Goal: Task Accomplishment & Management: Use online tool/utility

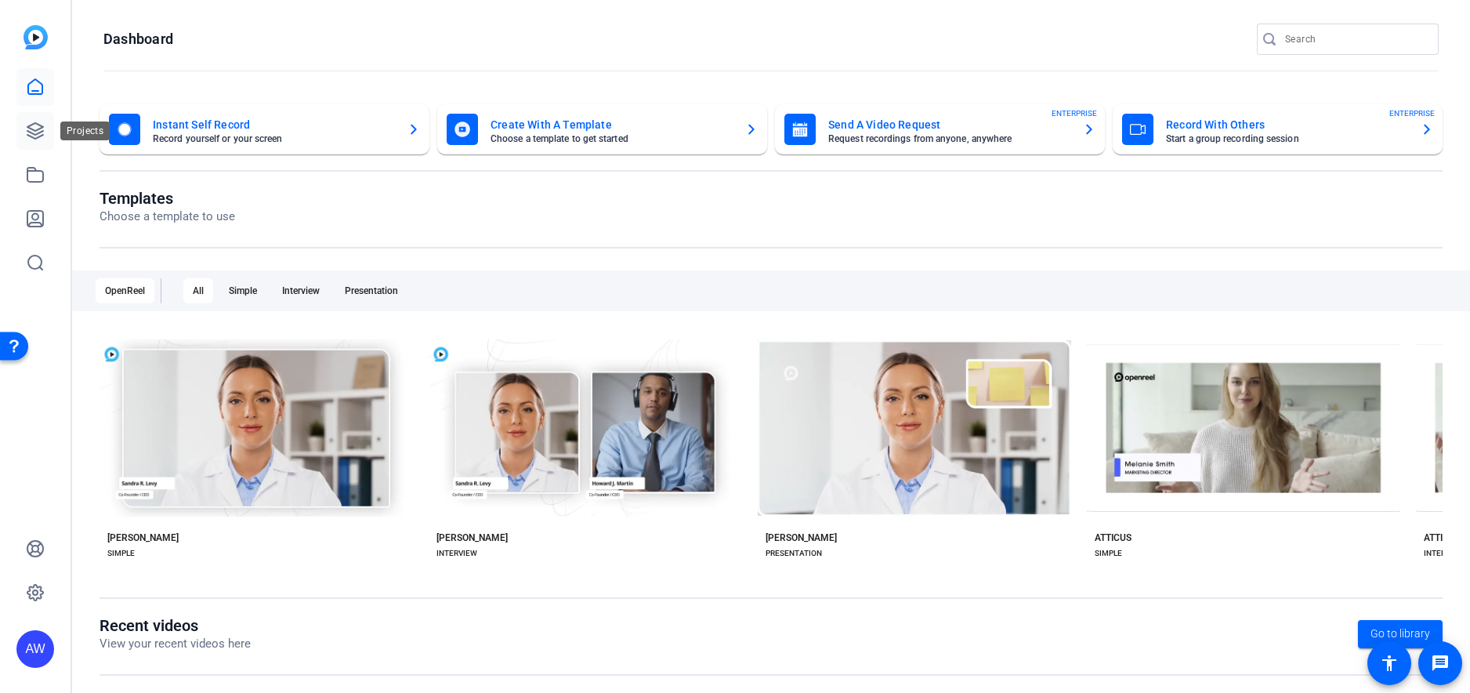
click at [24, 129] on link at bounding box center [35, 131] width 38 height 38
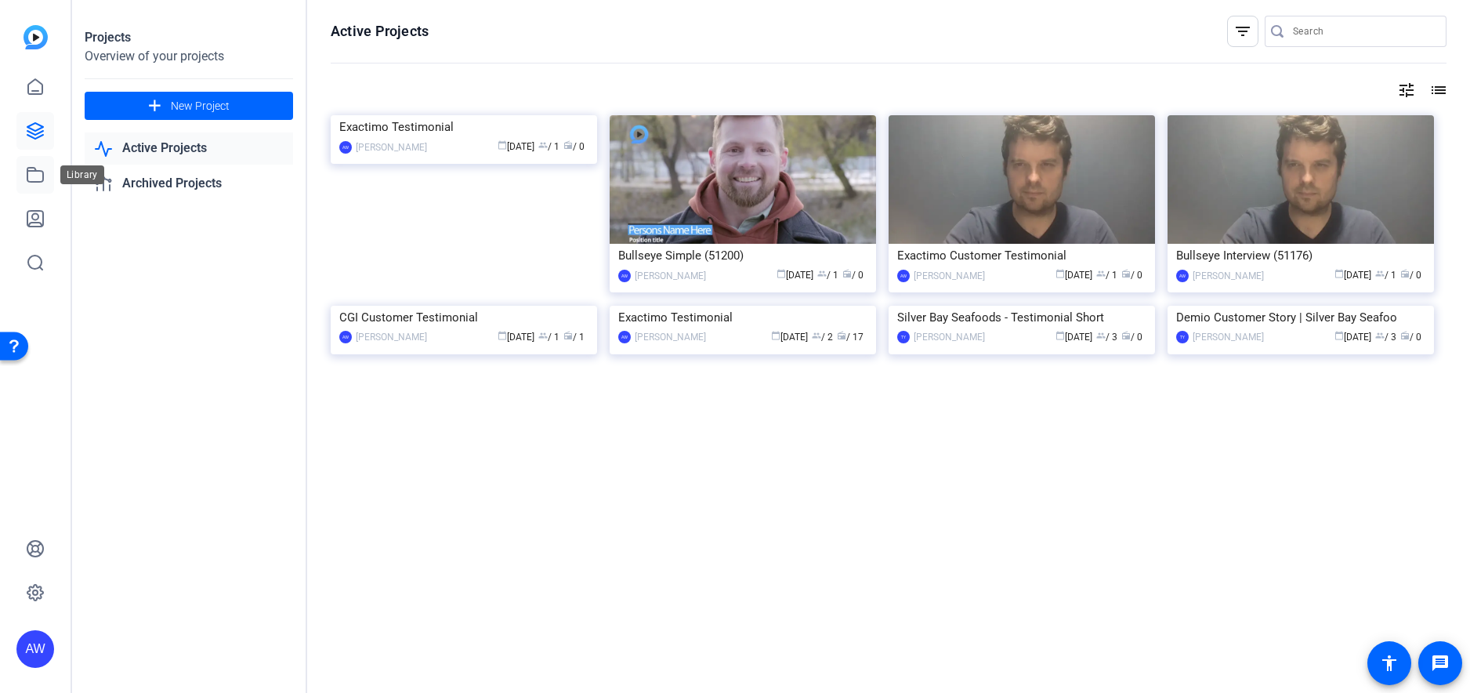
click at [22, 161] on link at bounding box center [35, 175] width 38 height 38
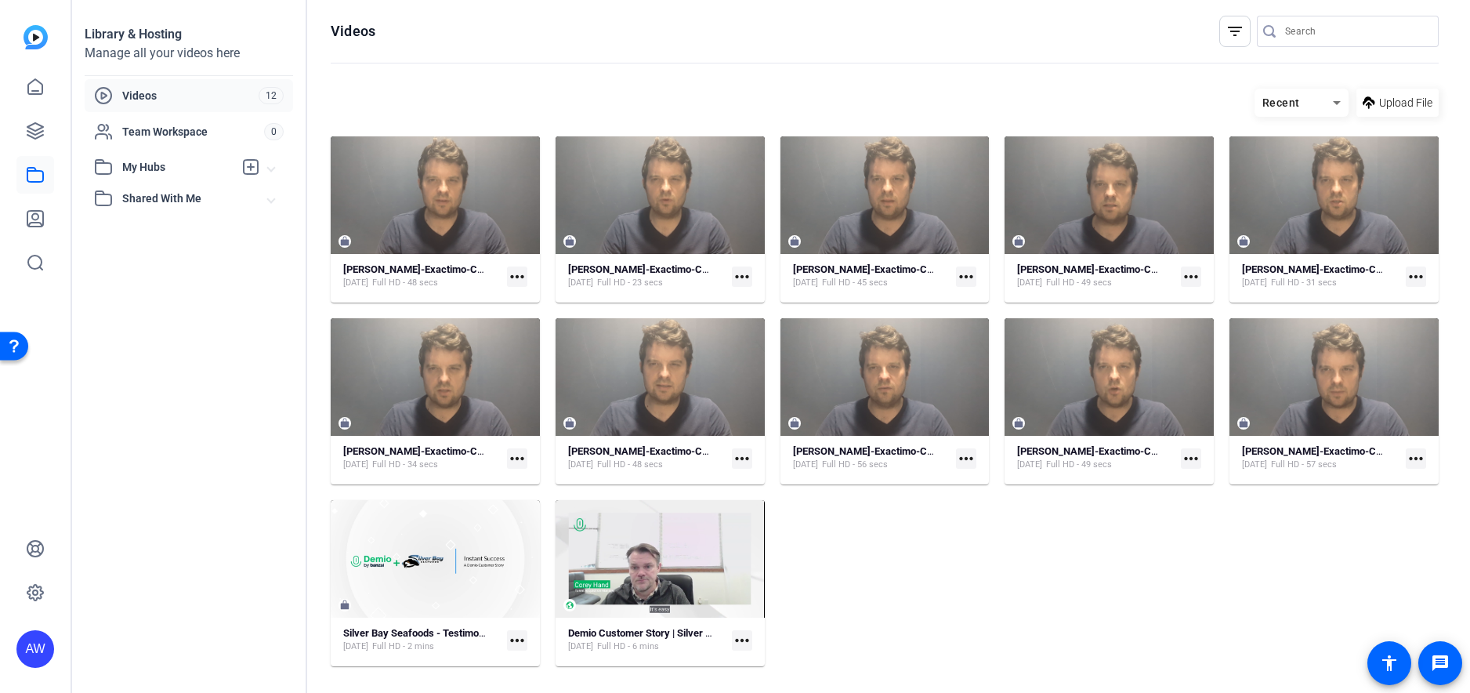
click at [178, 170] on span "My Hubs" at bounding box center [177, 167] width 111 height 16
click at [249, 164] on icon at bounding box center [250, 167] width 19 height 19
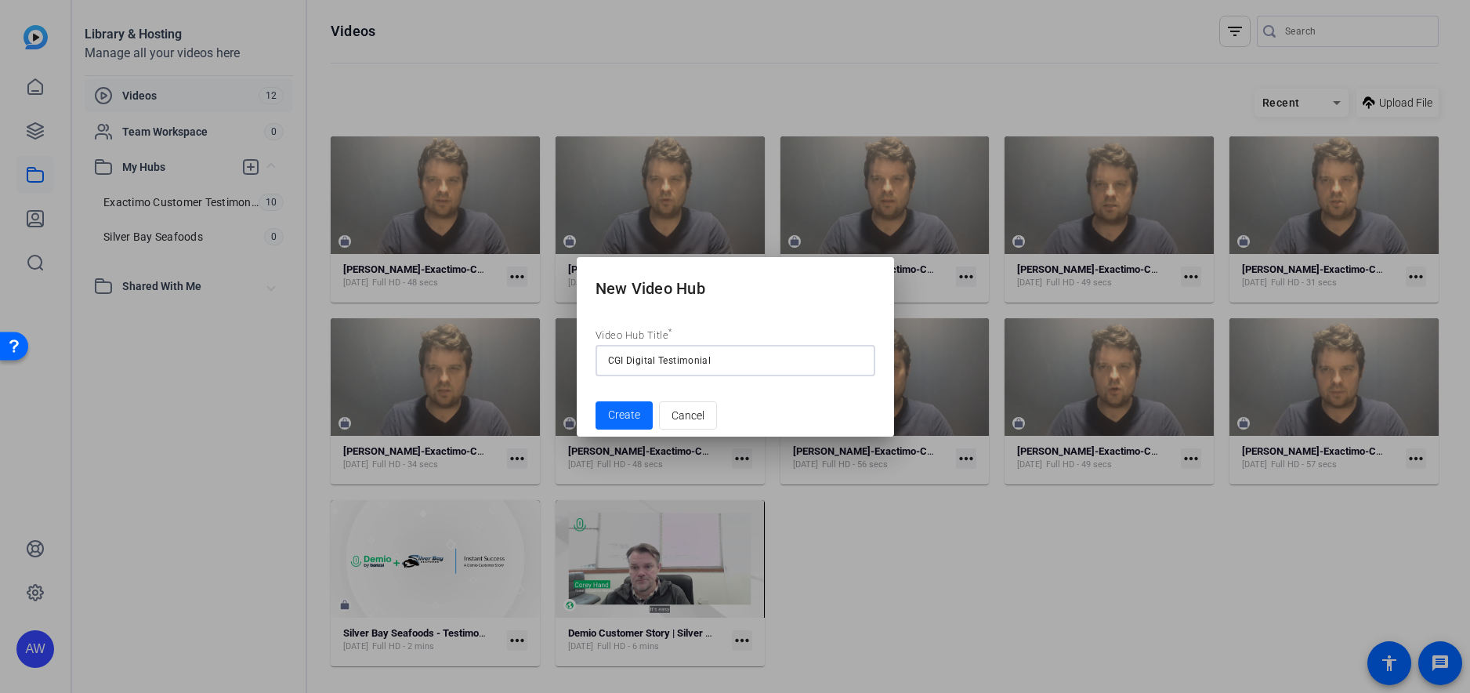
type input "CGI Digital Testimonial"
click at [604, 426] on span "submit" at bounding box center [624, 416] width 57 height 38
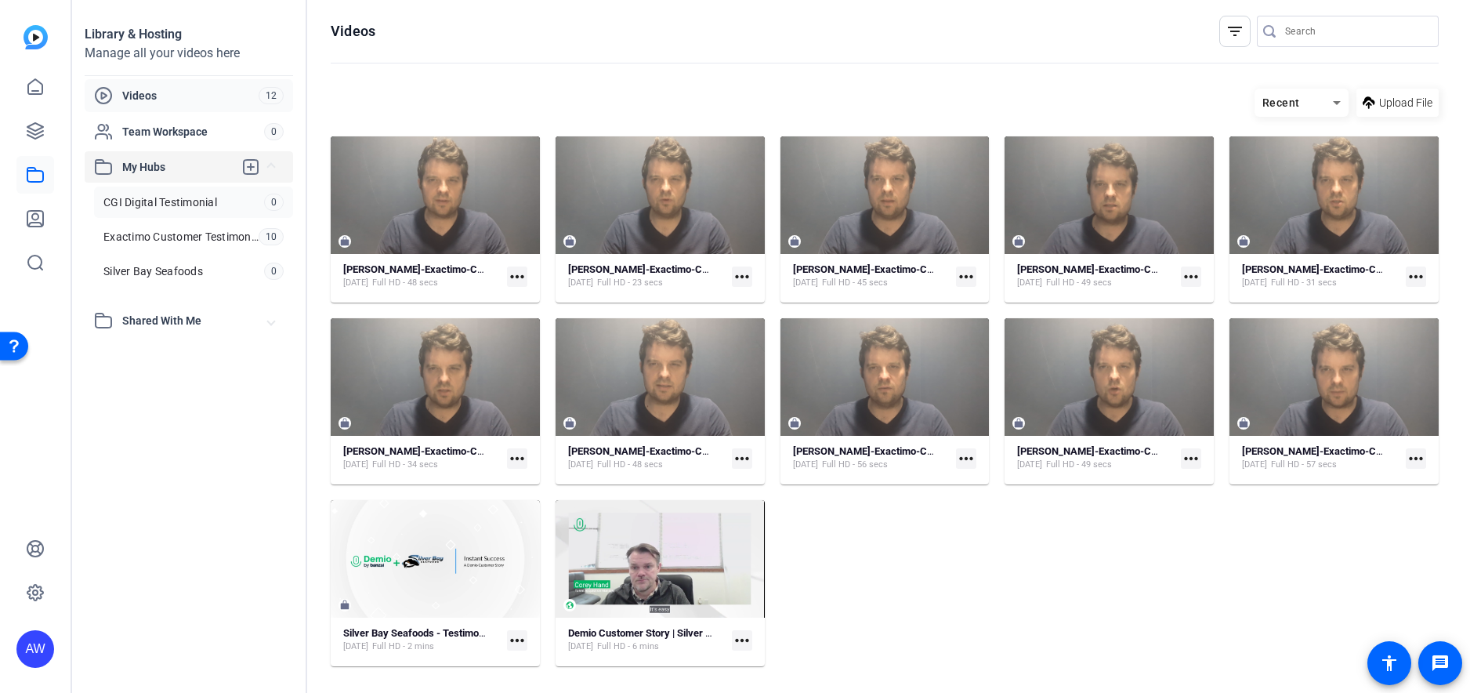
click at [210, 199] on span "CGI Digital Testimonial" at bounding box center [160, 202] width 114 height 16
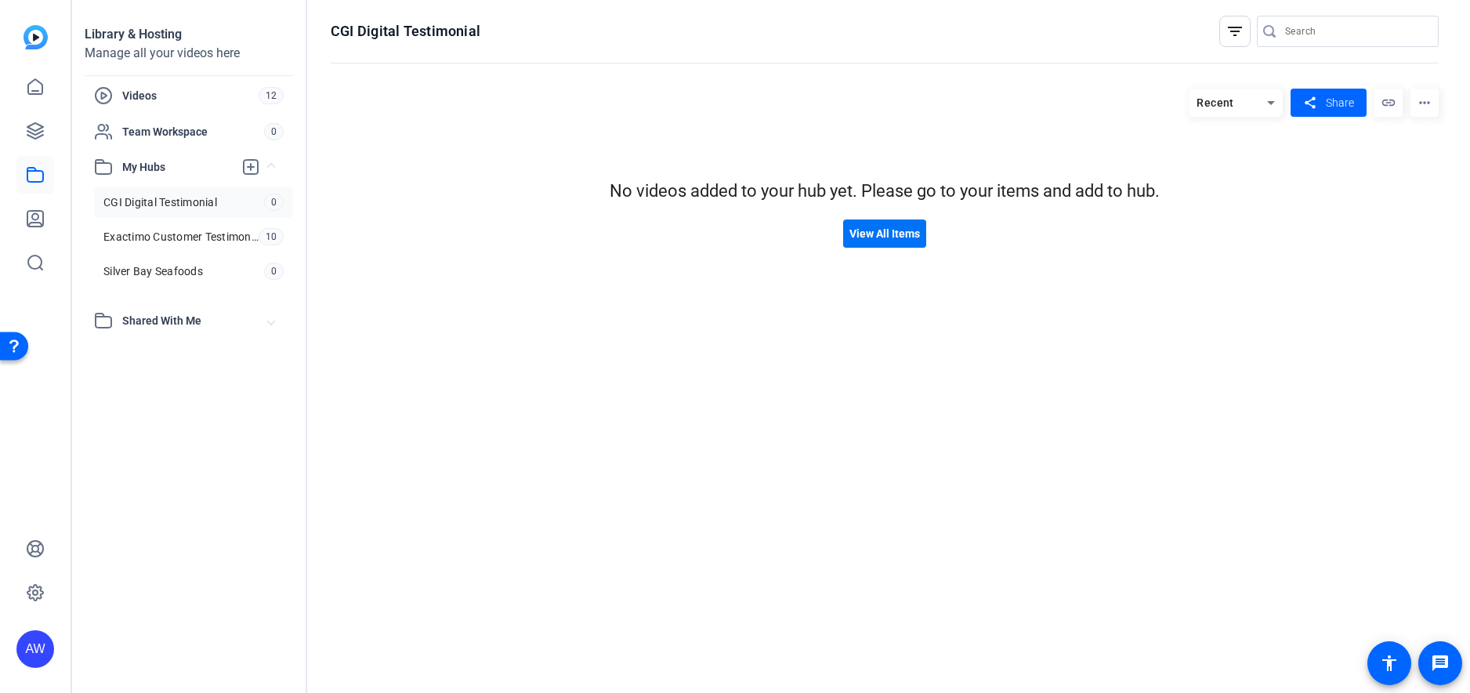
click at [888, 235] on span "View All Items" at bounding box center [885, 234] width 71 height 16
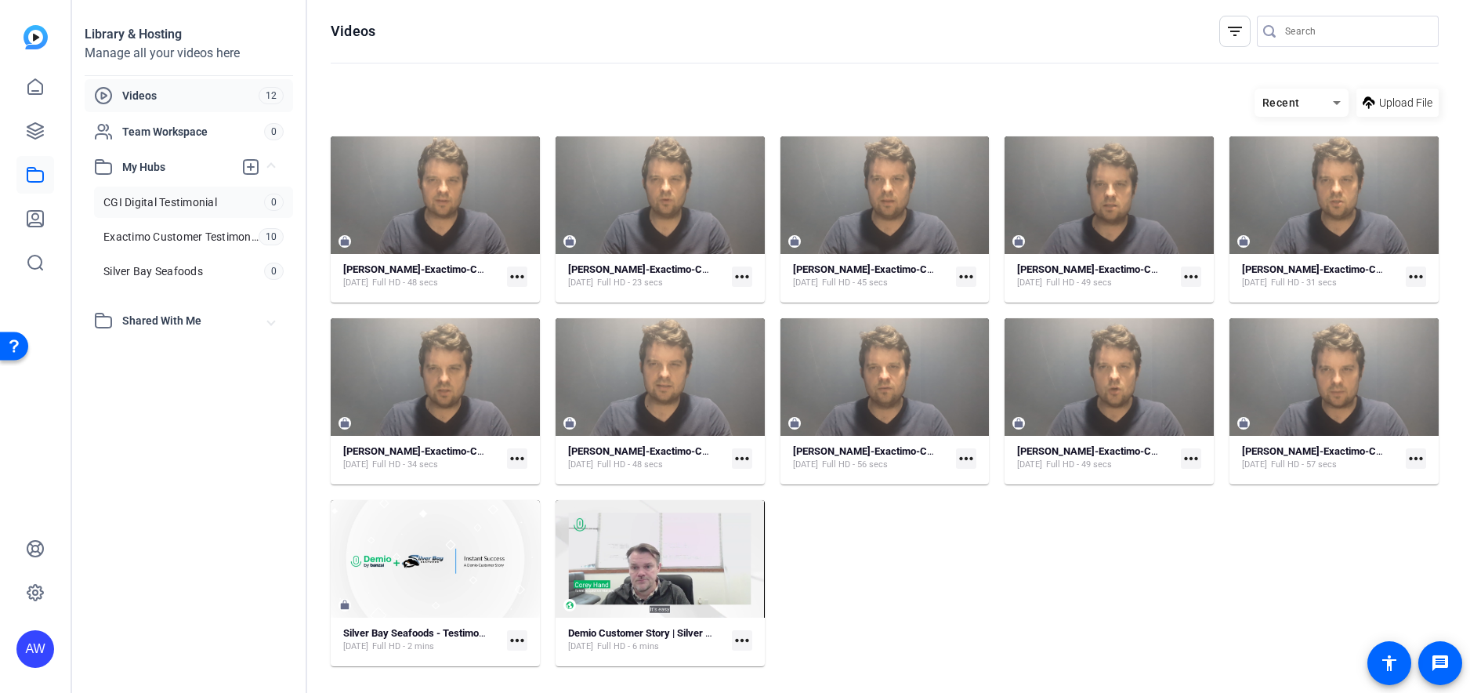
click at [121, 194] on span "CGI Digital Testimonial" at bounding box center [160, 202] width 114 height 16
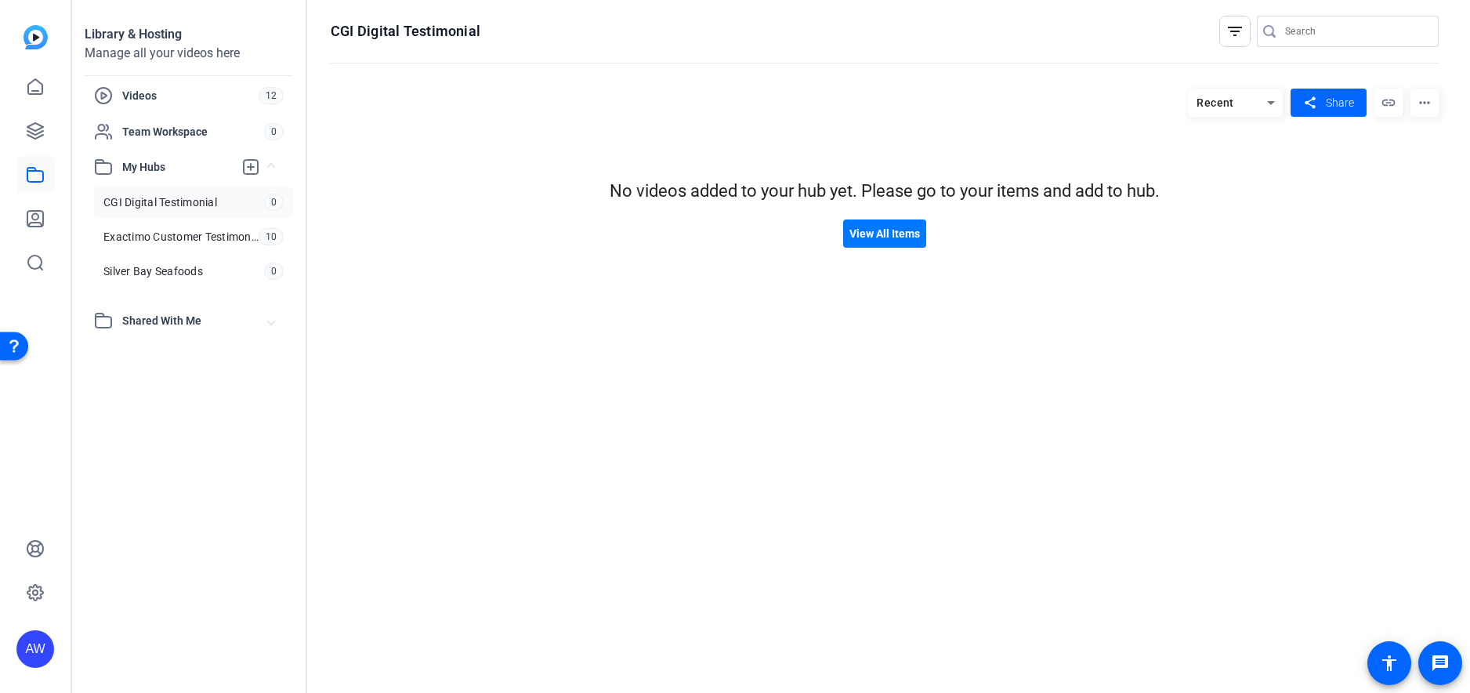
click at [1426, 102] on mat-icon "more_horiz" at bounding box center [1425, 103] width 28 height 28
click at [1250, 158] on div at bounding box center [735, 346] width 1470 height 693
click at [1388, 95] on mat-icon "link" at bounding box center [1389, 103] width 28 height 28
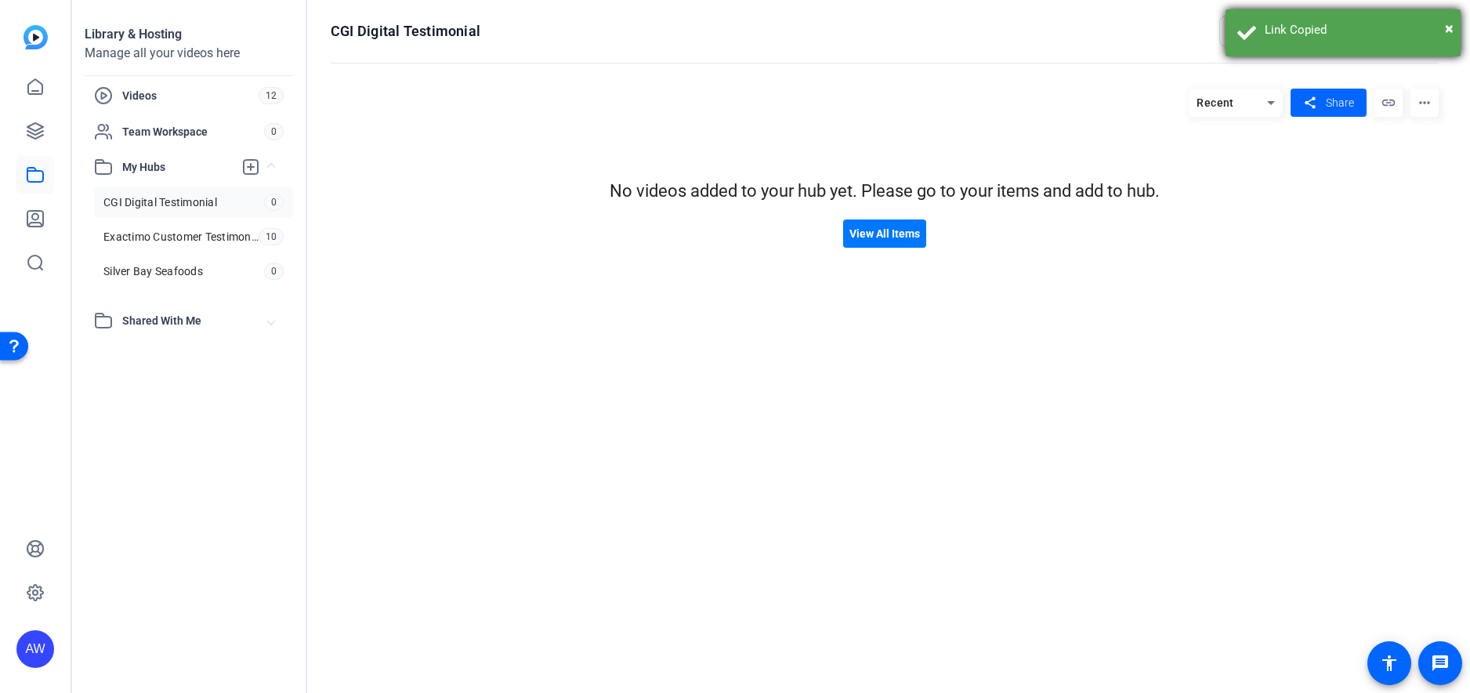
click at [1455, 27] on div "× Link Copied" at bounding box center [1343, 32] width 235 height 47
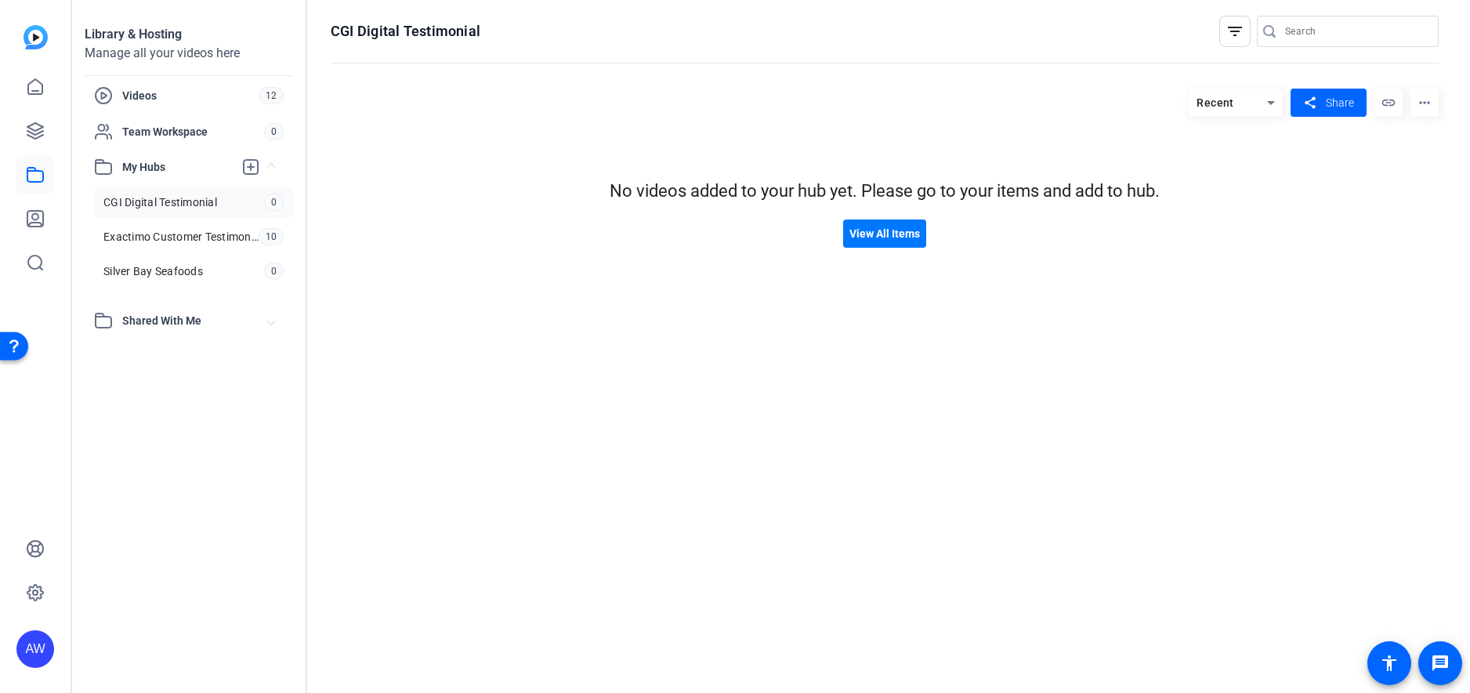
click at [1431, 107] on mat-icon "more_horiz" at bounding box center [1425, 103] width 28 height 28
click at [1404, 158] on span "Edit Hub" at bounding box center [1395, 150] width 63 height 19
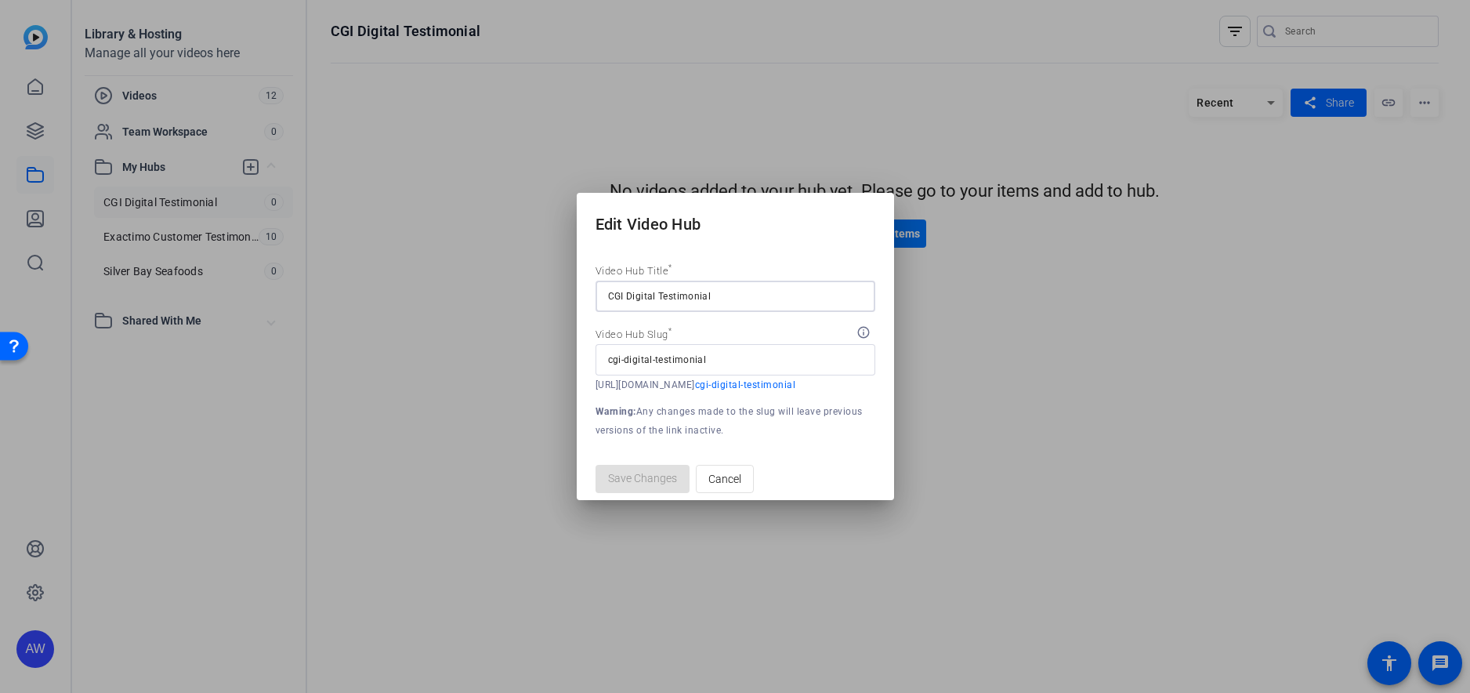
drag, startPoint x: 728, startPoint y: 491, endPoint x: 786, endPoint y: 482, distance: 58.7
click at [729, 491] on span "Cancel" at bounding box center [724, 479] width 33 height 30
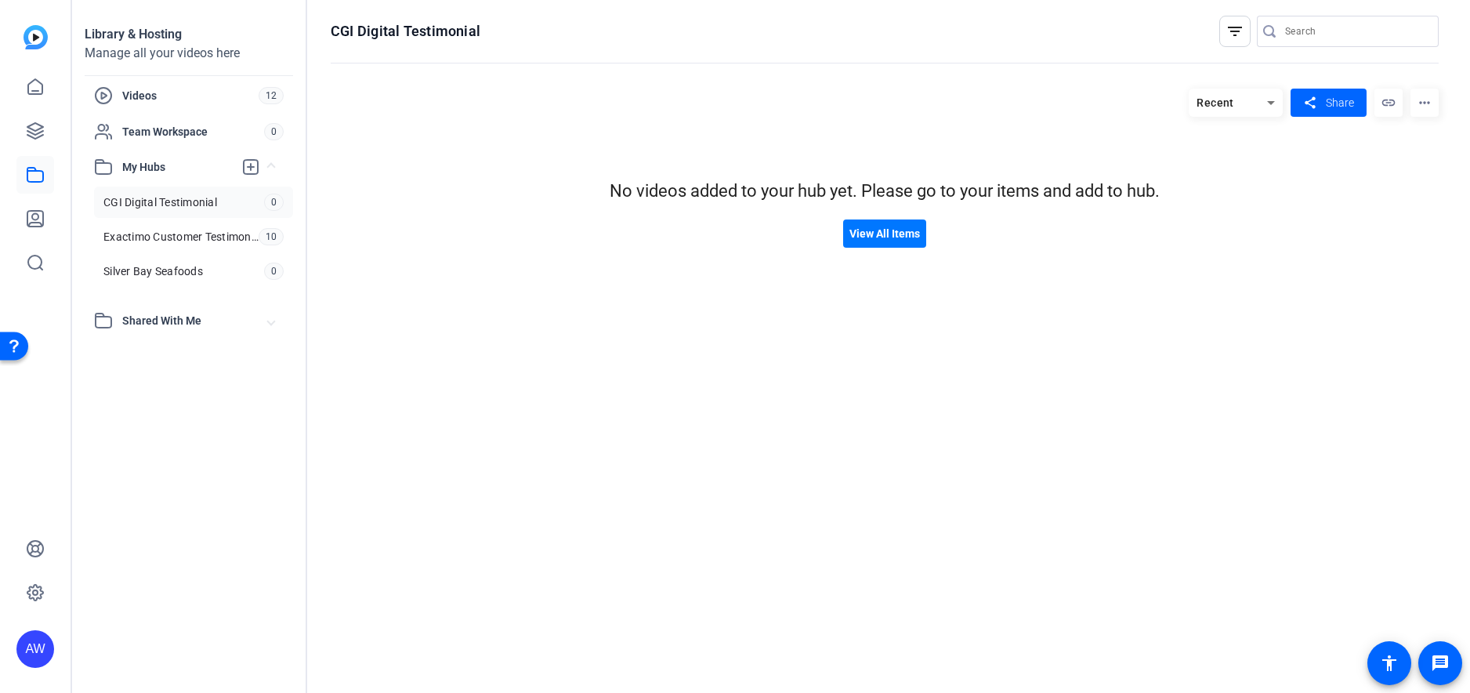
click at [1150, 448] on hosting-listing "Recent share Share link more_horiz No videos added to your hub yet. Please go t…" at bounding box center [885, 375] width 1108 height 589
click at [203, 101] on span "Videos" at bounding box center [190, 96] width 136 height 16
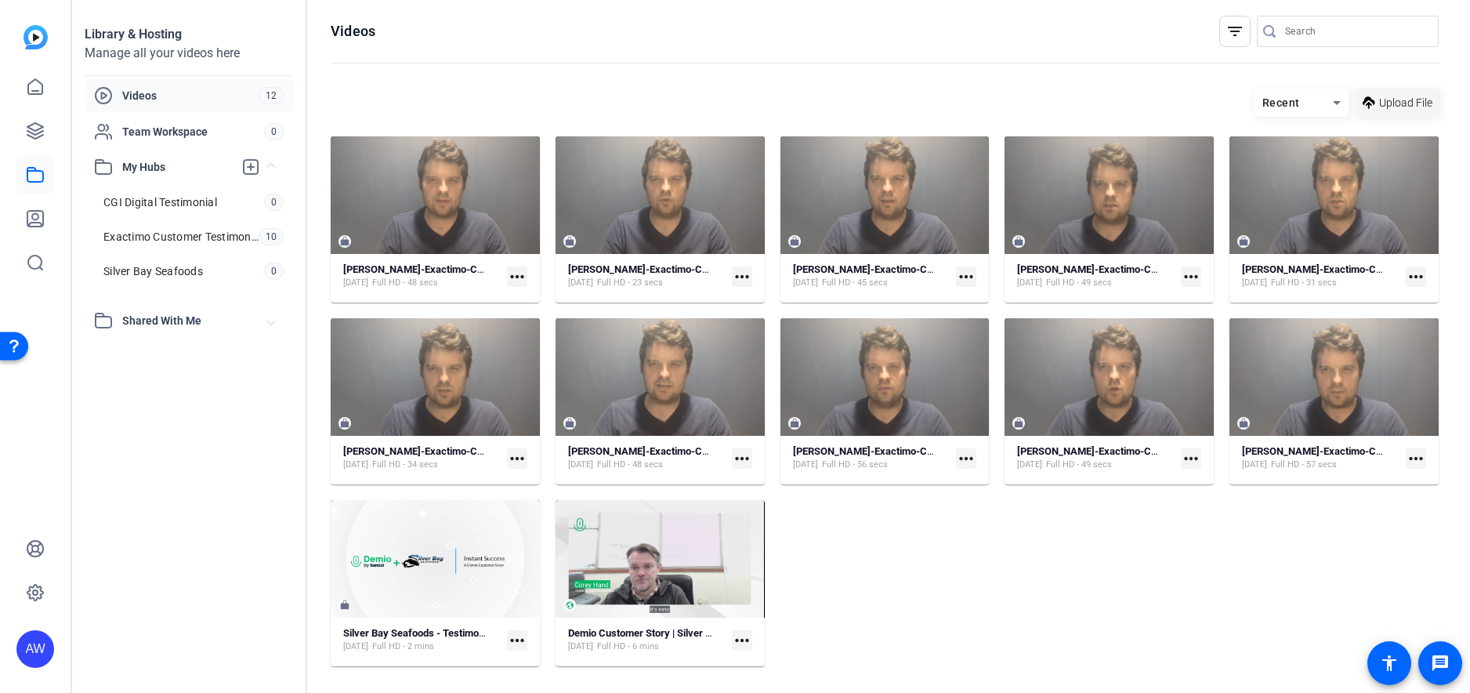
click at [1422, 109] on span "Upload File" at bounding box center [1405, 103] width 53 height 16
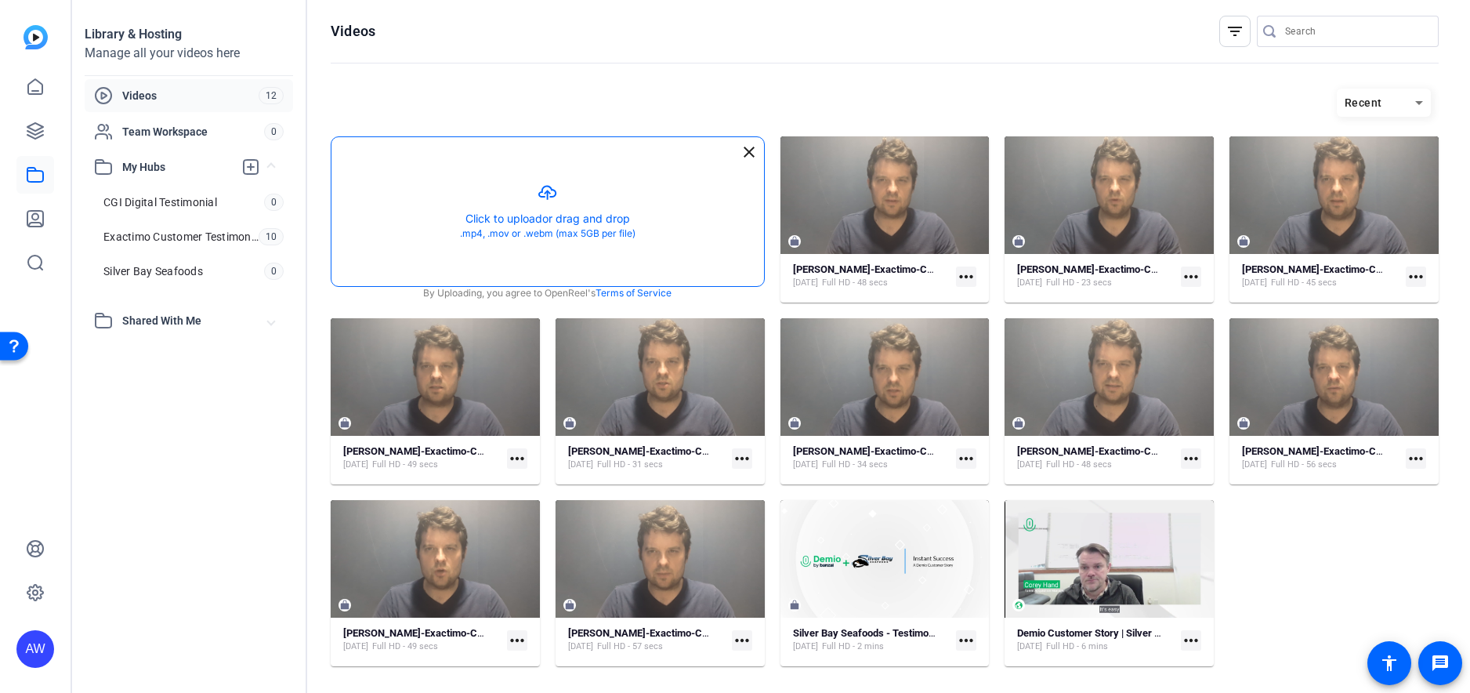
click at [553, 201] on button "button" at bounding box center [547, 211] width 433 height 149
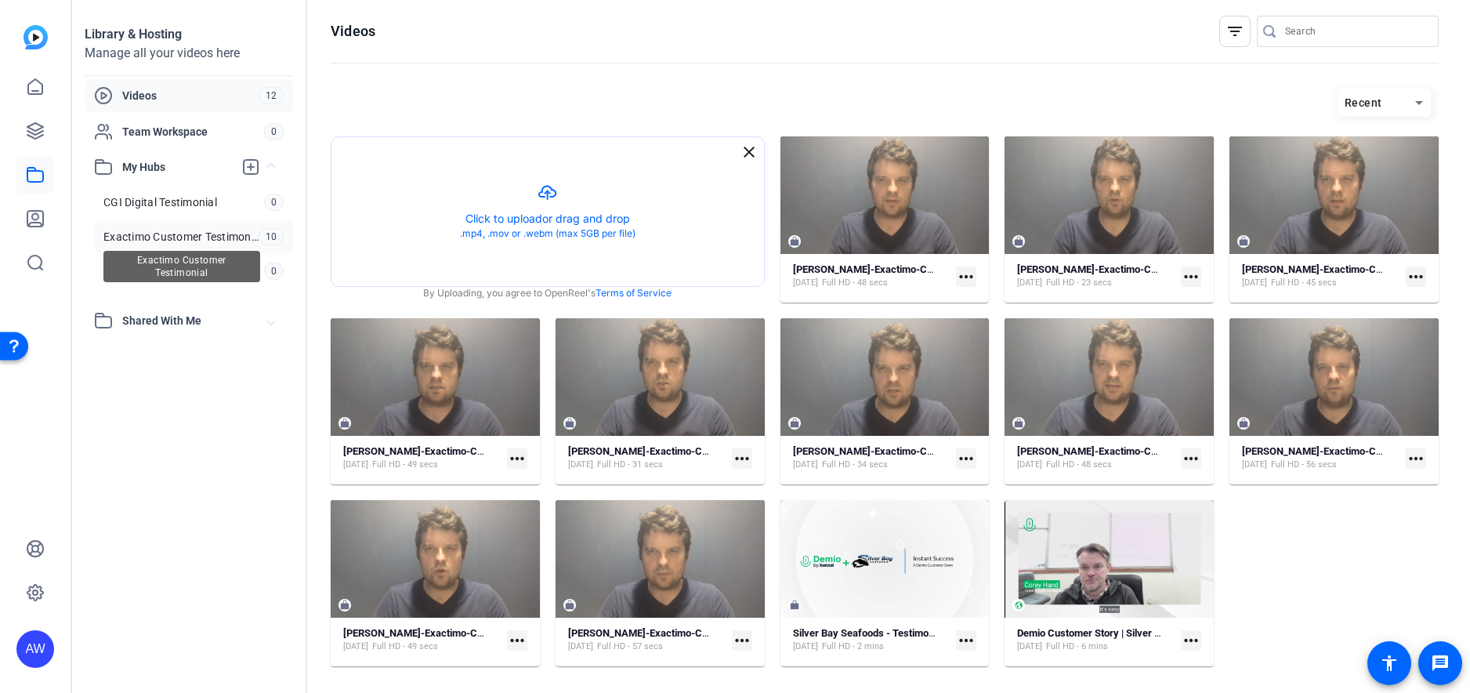
click at [150, 234] on span "Exactimo Customer Testimonial" at bounding box center [180, 237] width 155 height 16
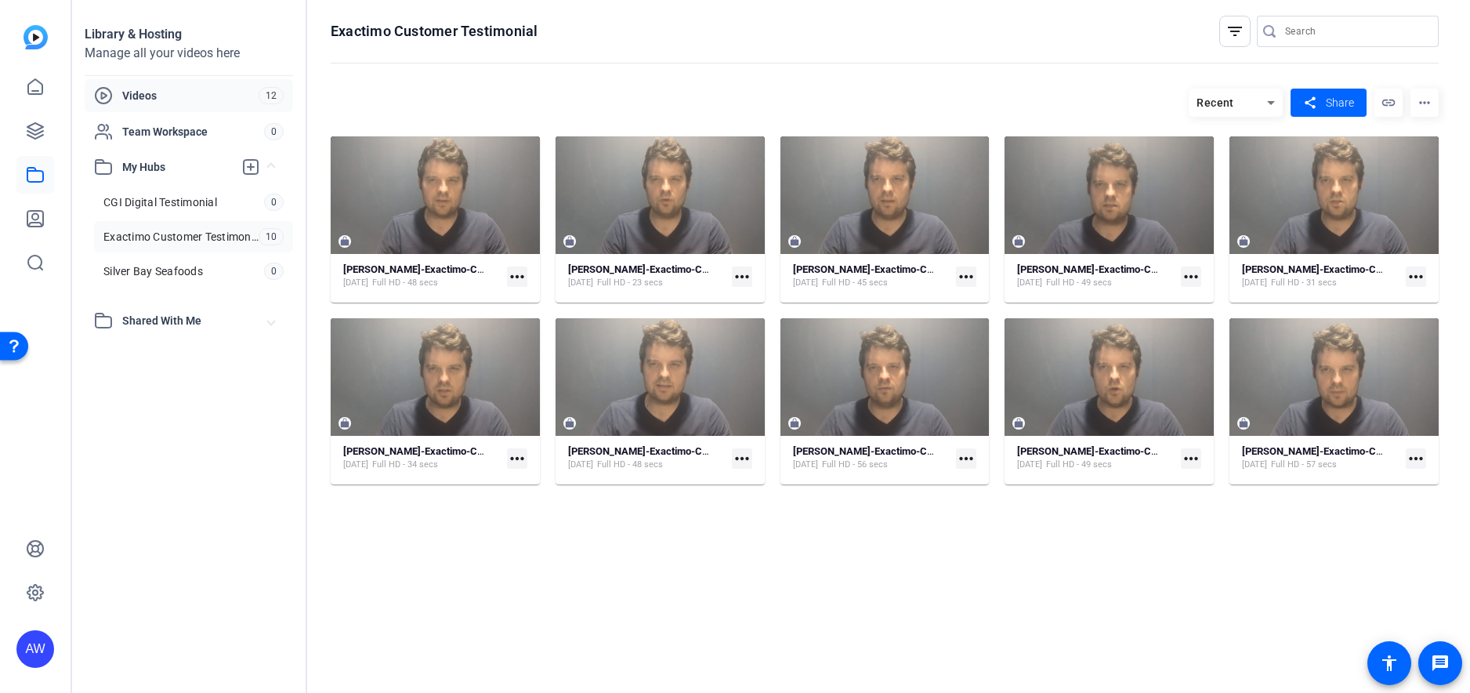
click at [172, 103] on div "Videos" at bounding box center [176, 95] width 165 height 19
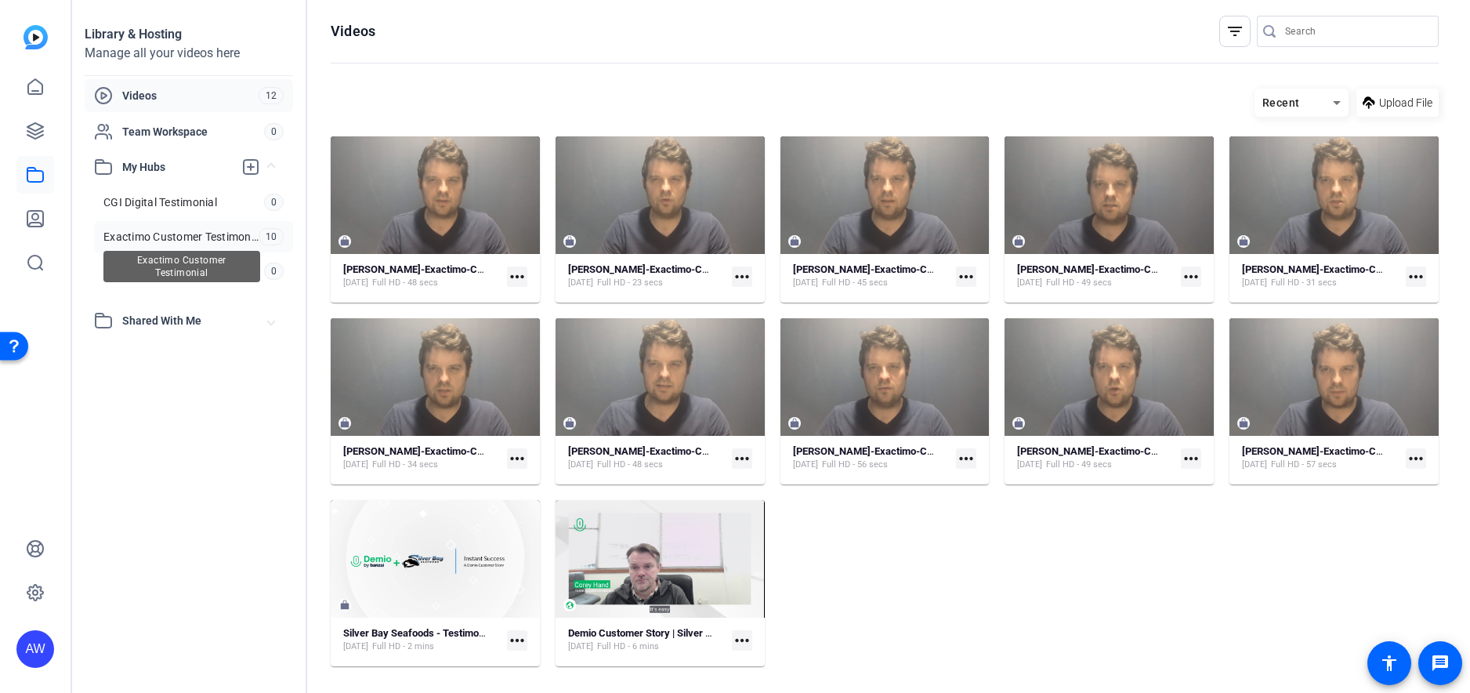
click at [159, 232] on span "Exactimo Customer Testimonial" at bounding box center [180, 237] width 155 height 16
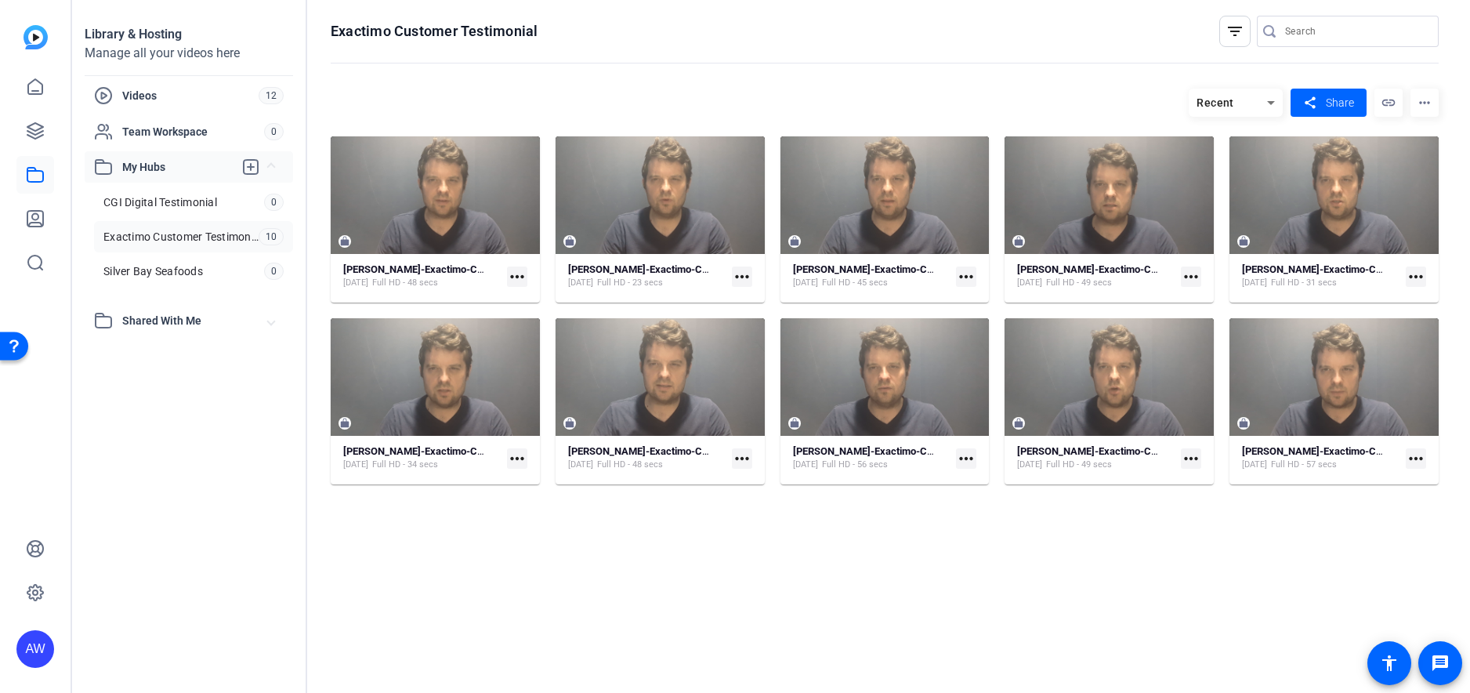
click at [154, 165] on span "My Hubs" at bounding box center [177, 167] width 111 height 16
click at [176, 164] on span "My Hubs" at bounding box center [177, 167] width 111 height 16
click at [182, 160] on span "My Hubs" at bounding box center [177, 167] width 111 height 16
click at [36, 123] on icon at bounding box center [35, 131] width 16 height 16
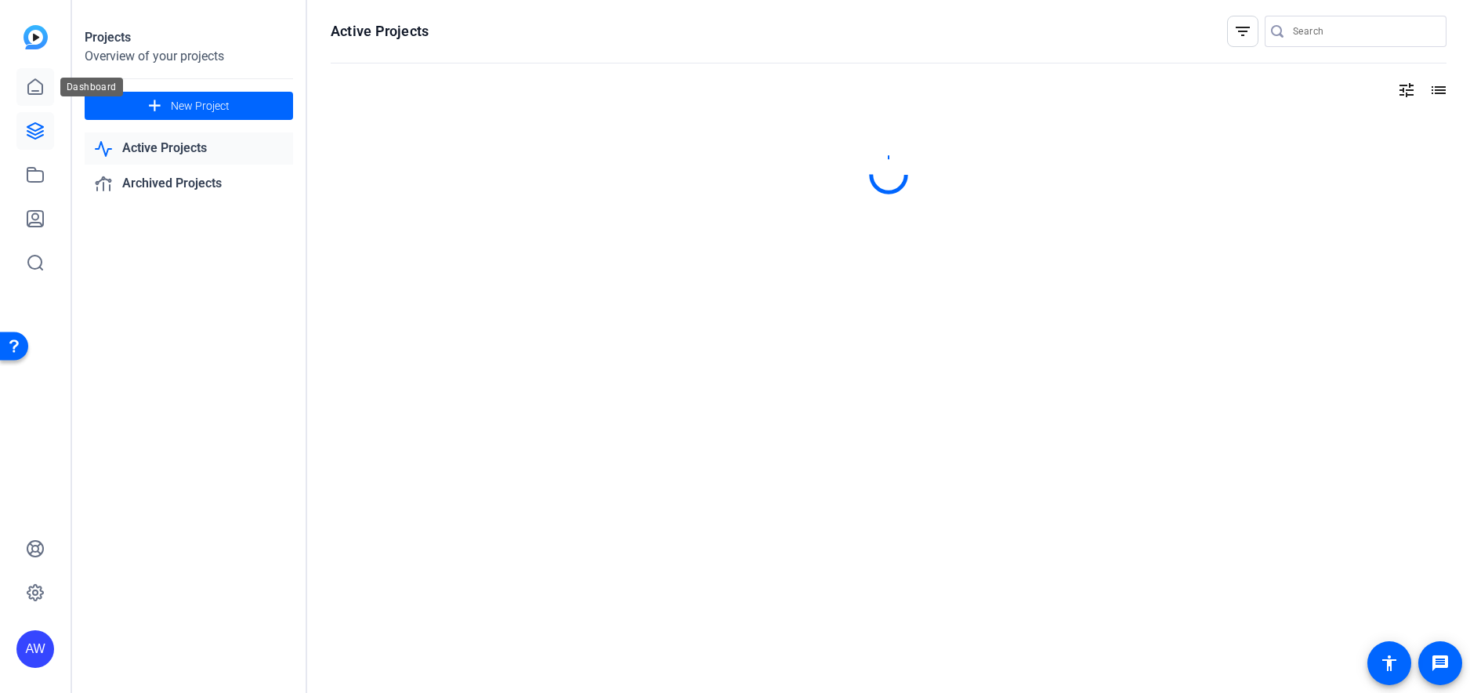
click at [37, 88] on icon at bounding box center [35, 87] width 19 height 19
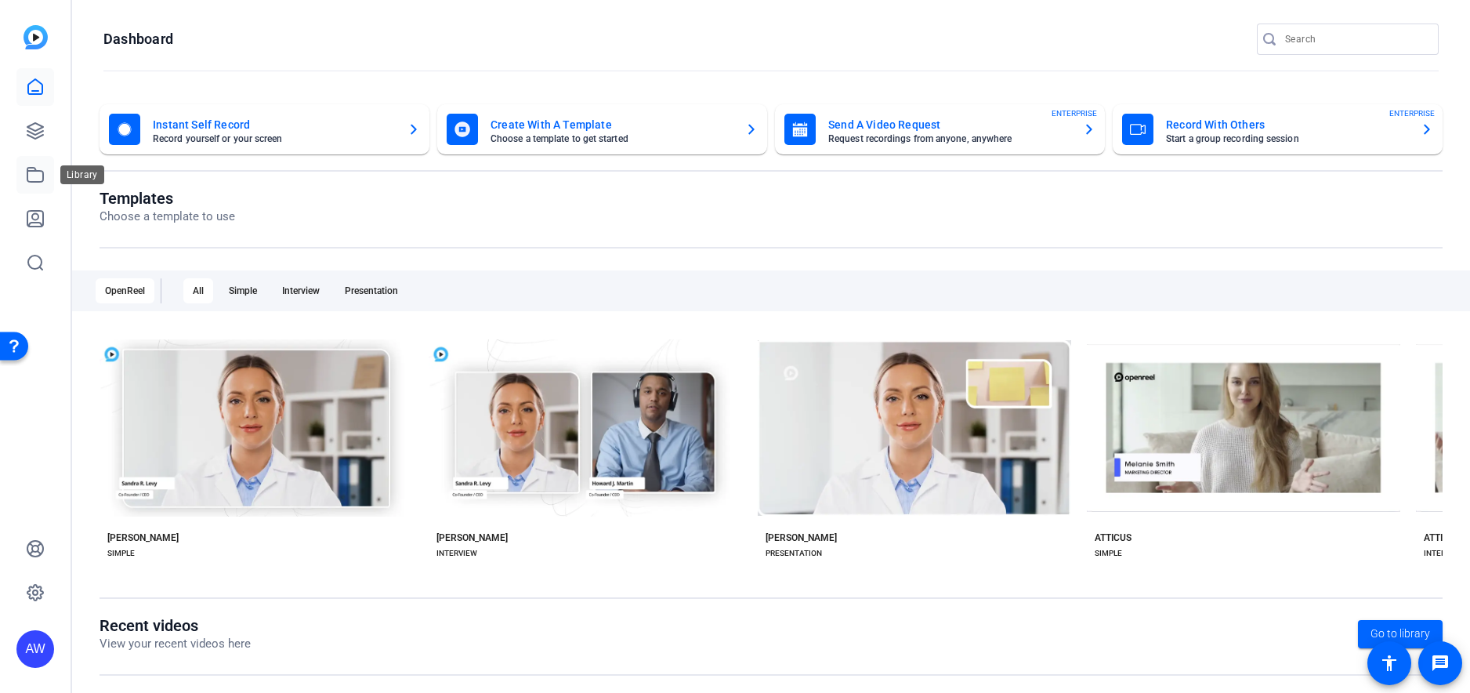
click at [43, 174] on icon at bounding box center [35, 175] width 16 height 14
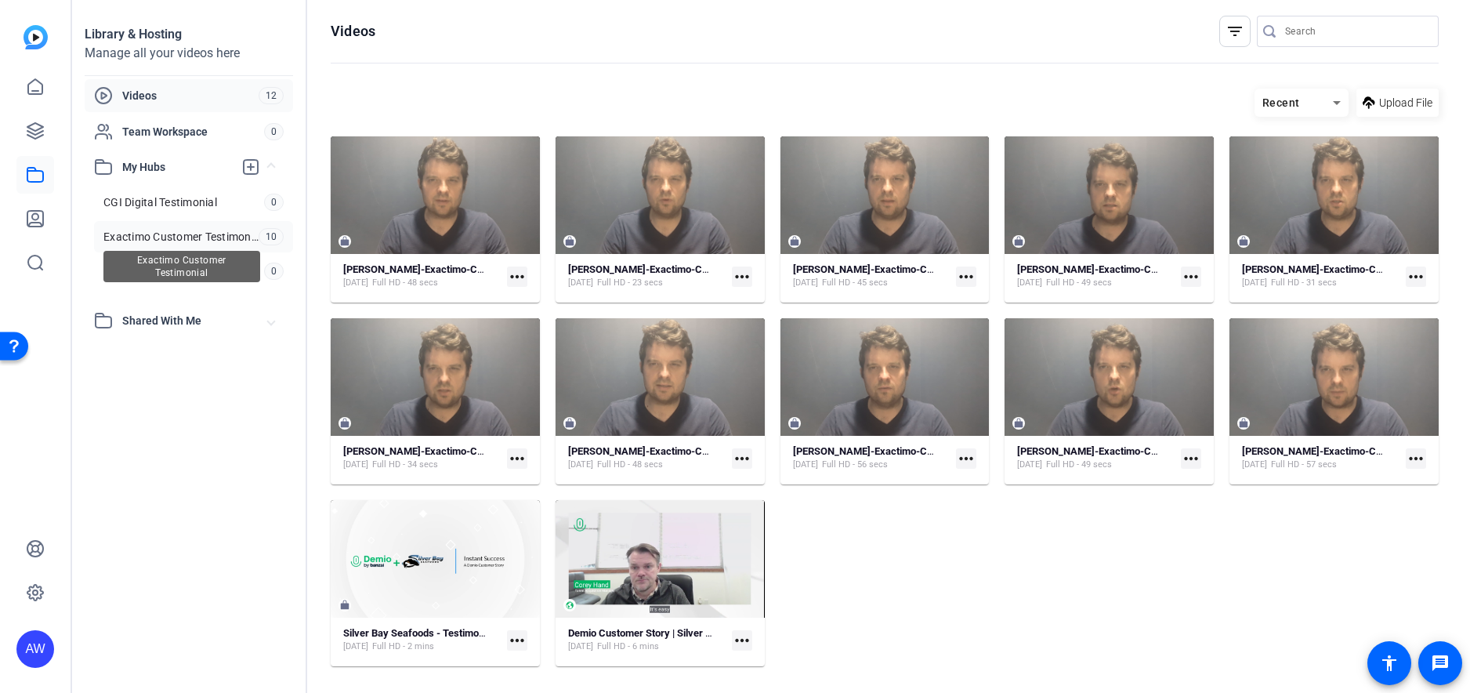
click at [161, 234] on span "Exactimo Customer Testimonial" at bounding box center [180, 237] width 155 height 16
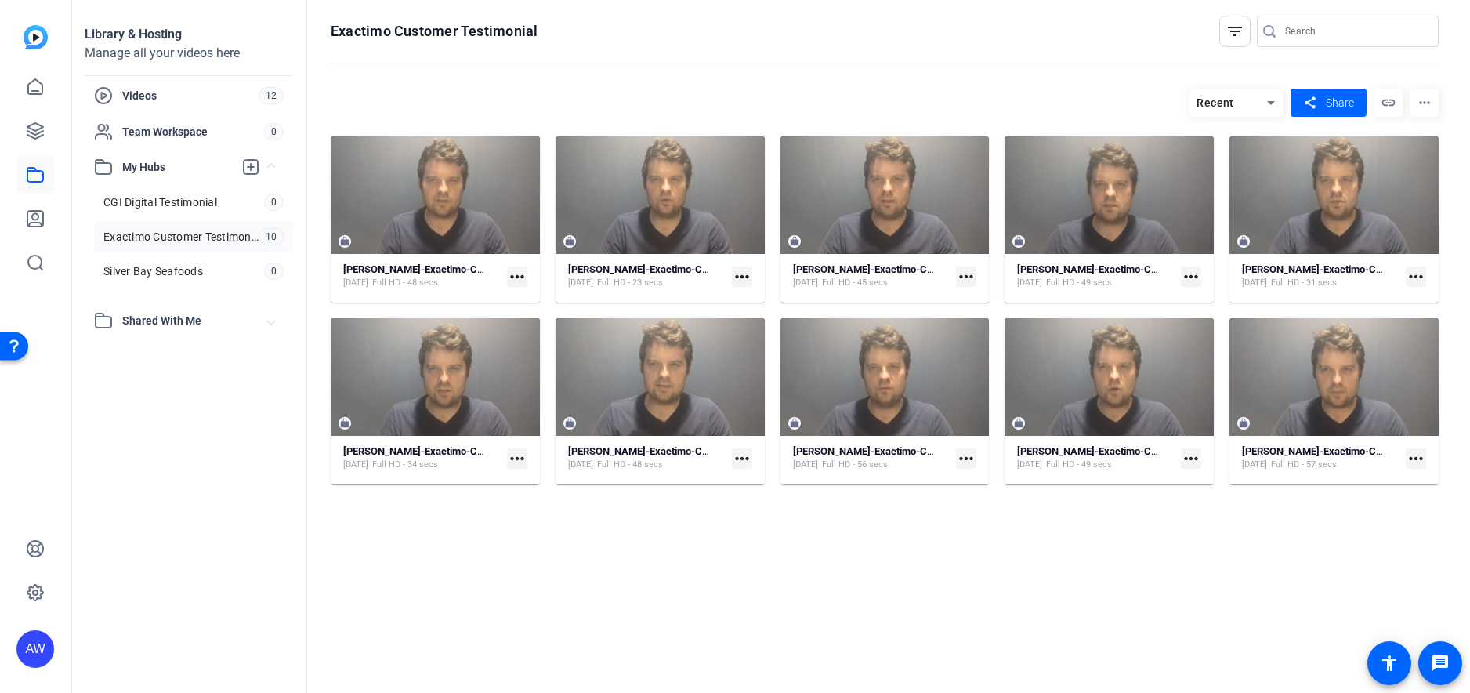
click at [168, 328] on span "Shared With Me" at bounding box center [195, 321] width 146 height 16
click at [171, 320] on span "Shared With Me" at bounding box center [195, 321] width 146 height 16
click at [154, 95] on span "Videos" at bounding box center [190, 96] width 136 height 16
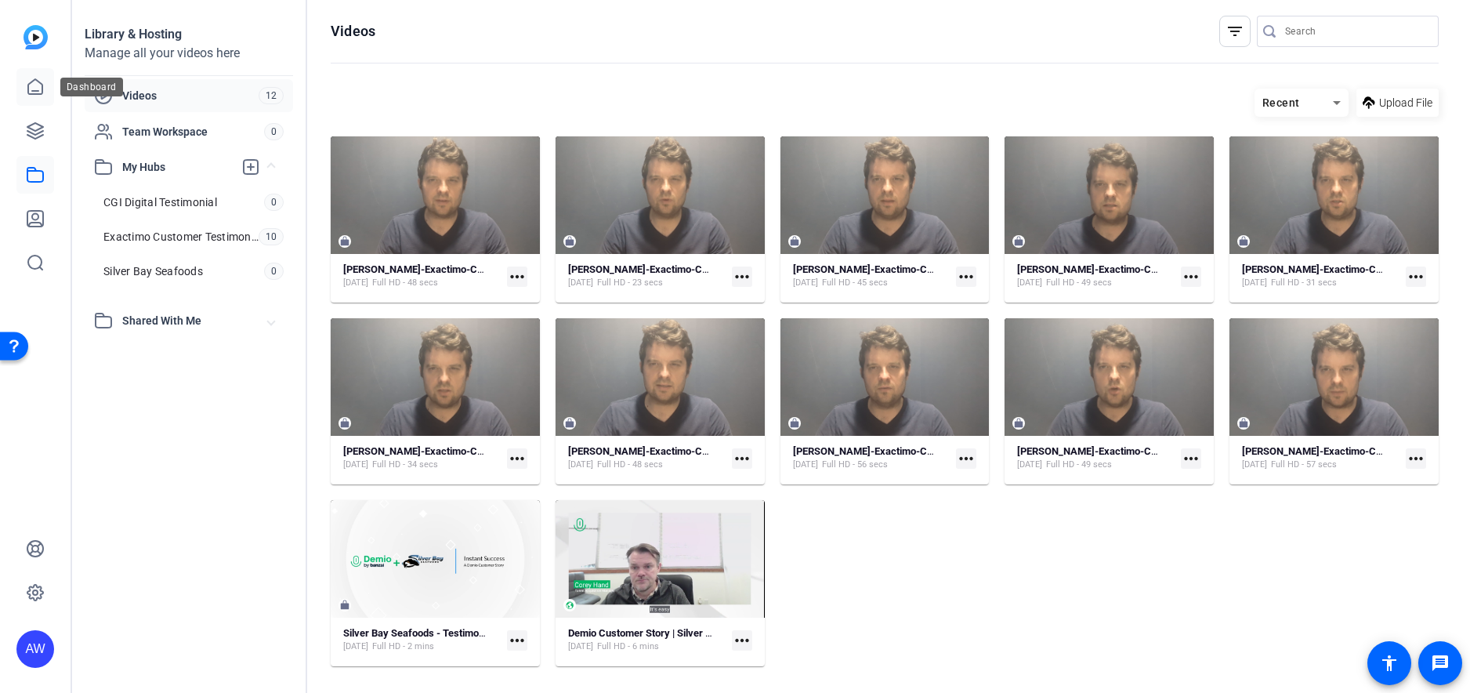
click at [35, 87] on icon at bounding box center [35, 87] width 19 height 19
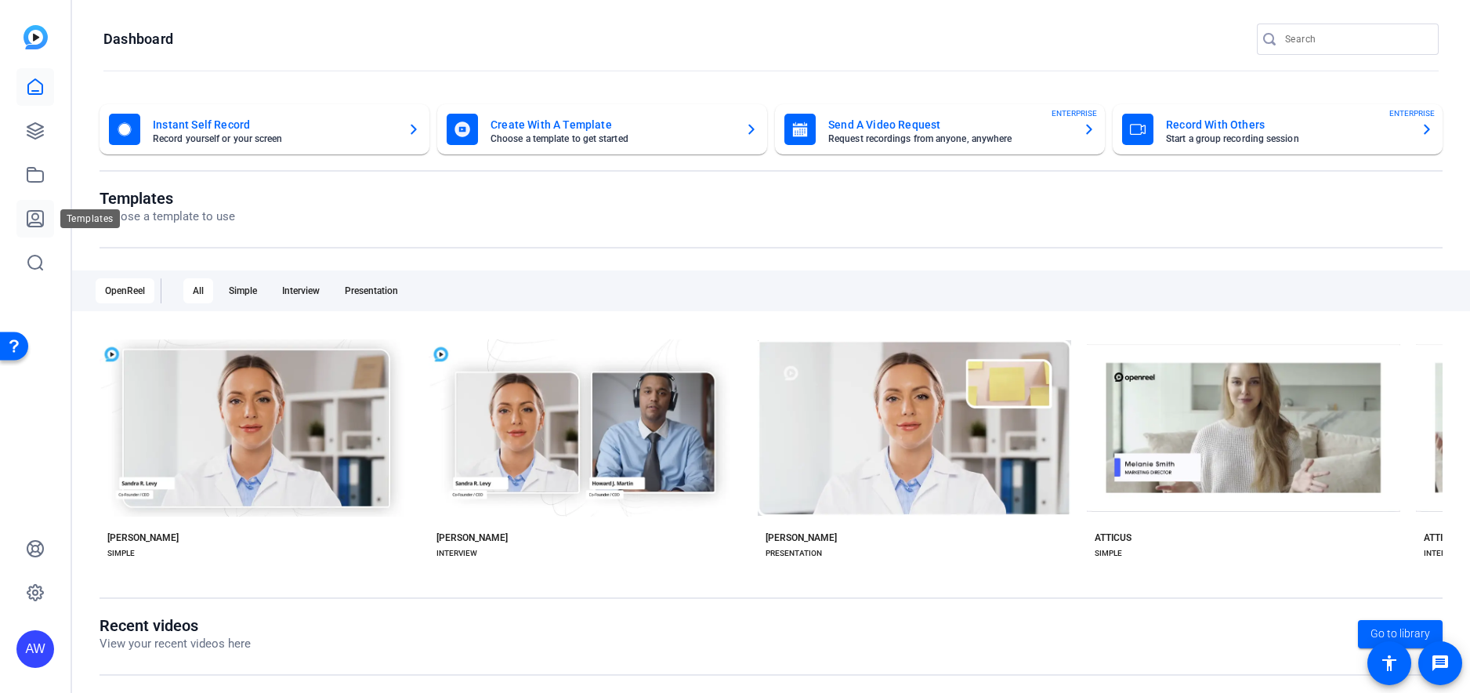
click at [34, 225] on icon at bounding box center [35, 218] width 19 height 19
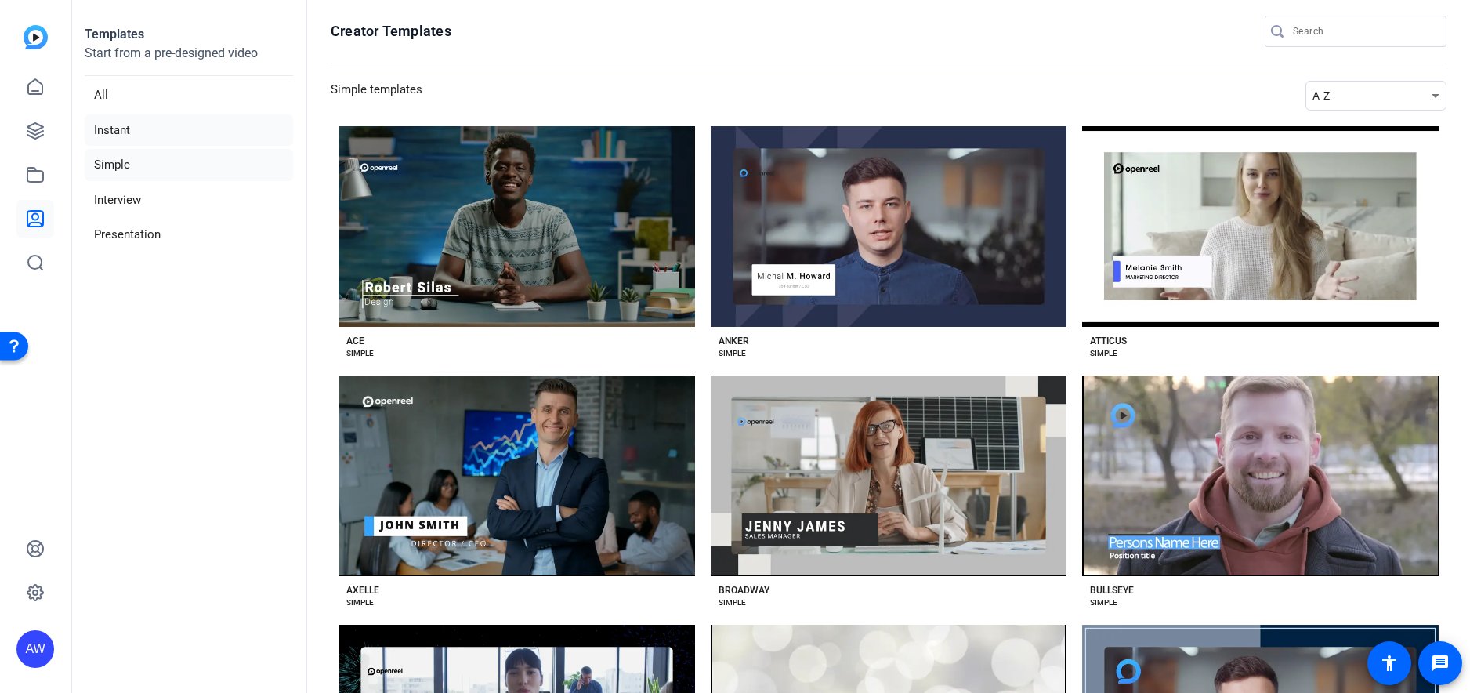
click at [123, 126] on li "Instant" at bounding box center [189, 130] width 208 height 32
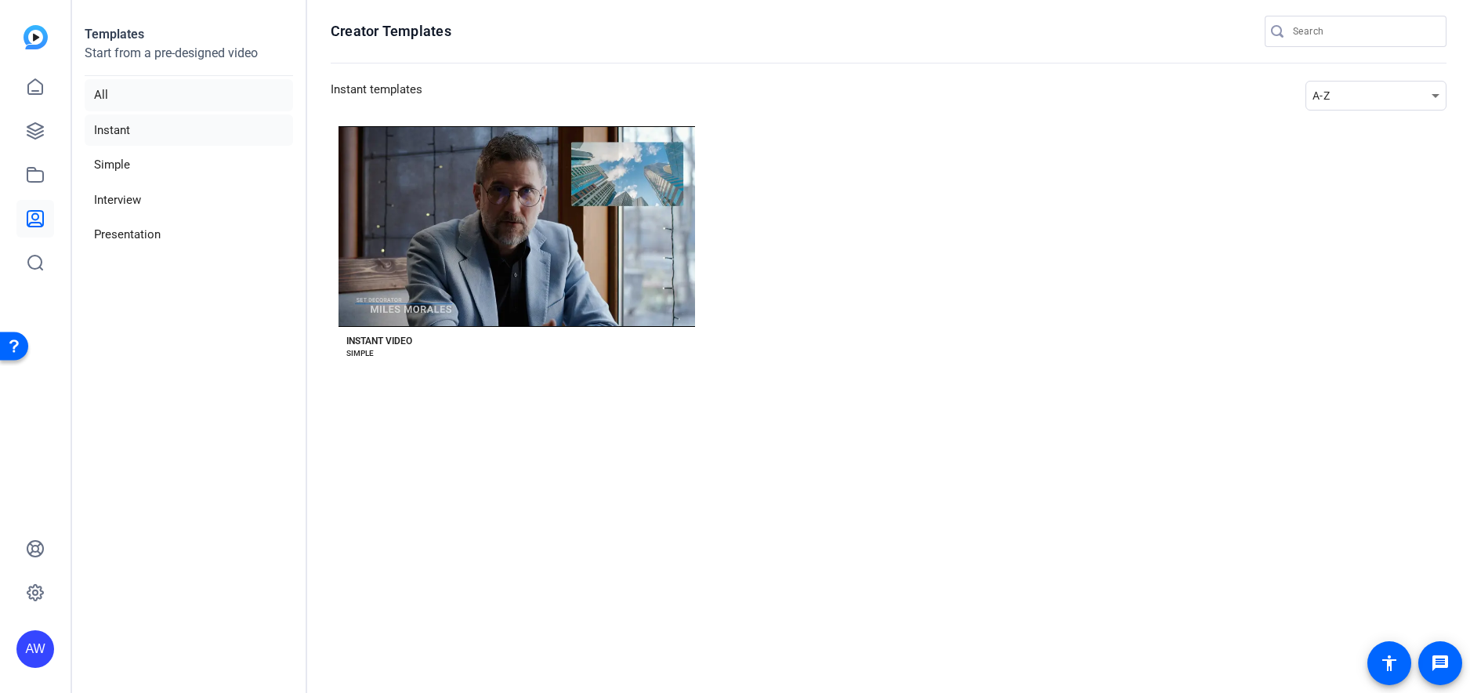
click at [125, 102] on li "All" at bounding box center [189, 95] width 208 height 32
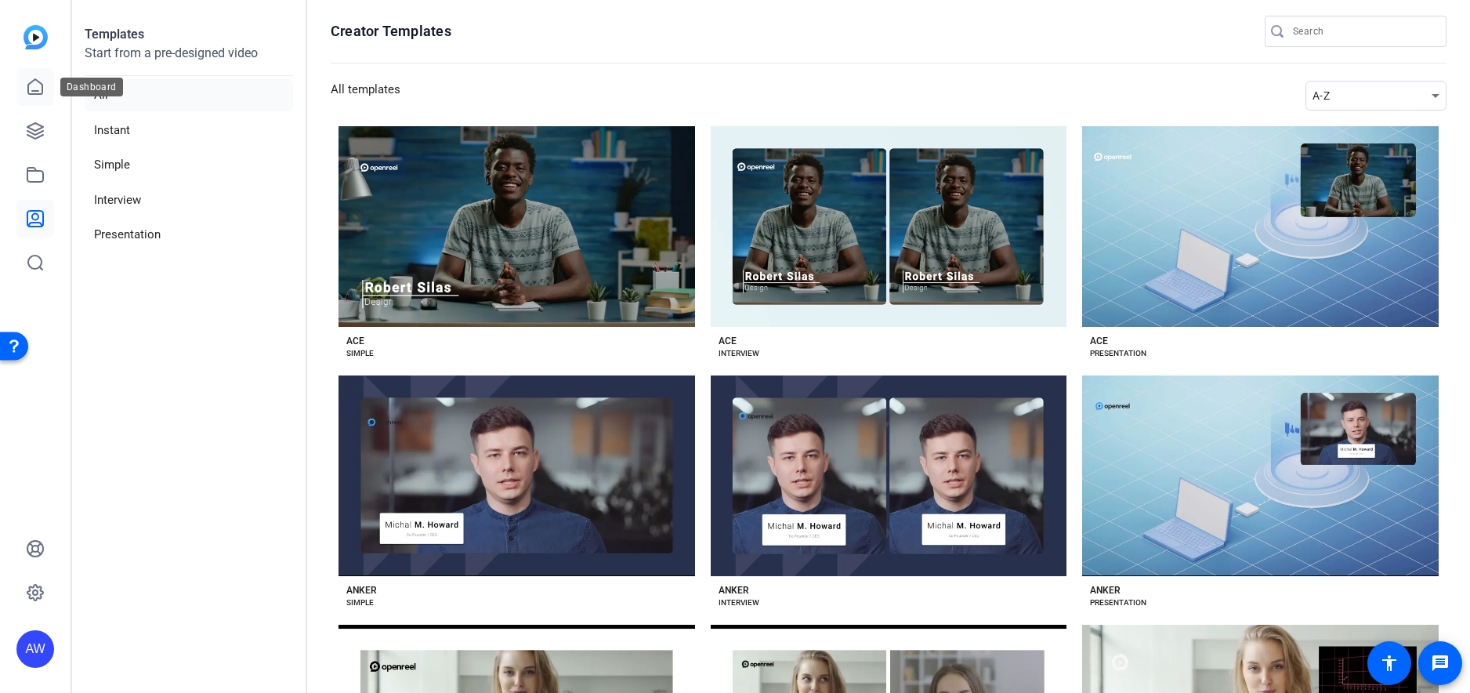
click at [42, 91] on icon at bounding box center [35, 86] width 14 height 15
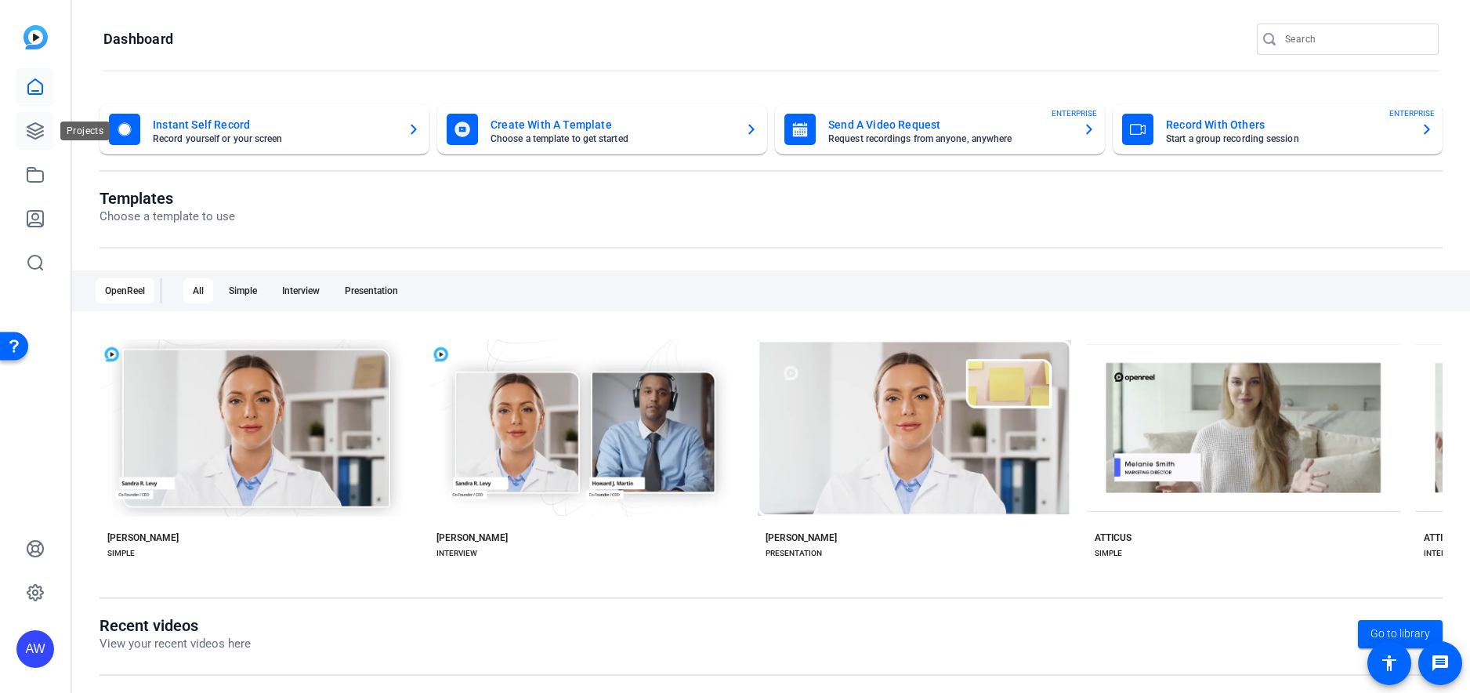
click at [42, 132] on icon at bounding box center [35, 130] width 19 height 19
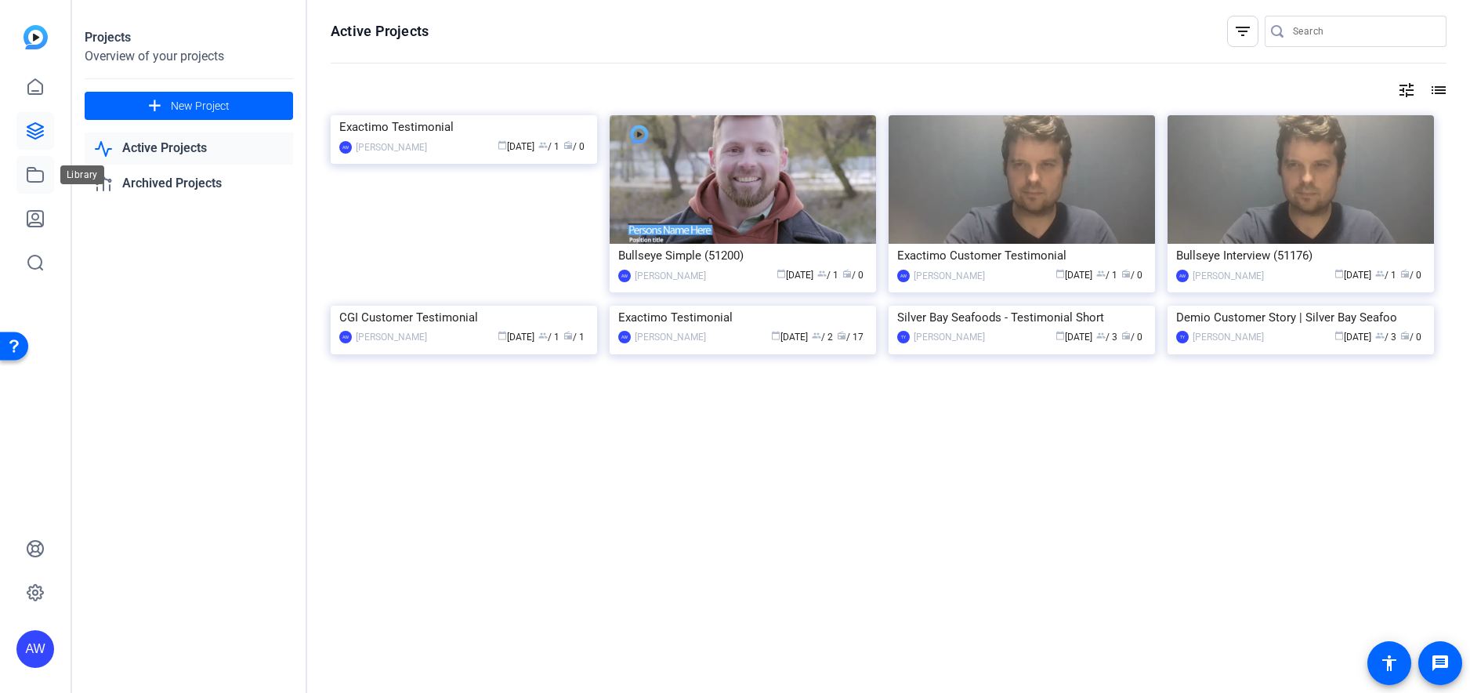
click at [37, 172] on icon at bounding box center [35, 174] width 19 height 19
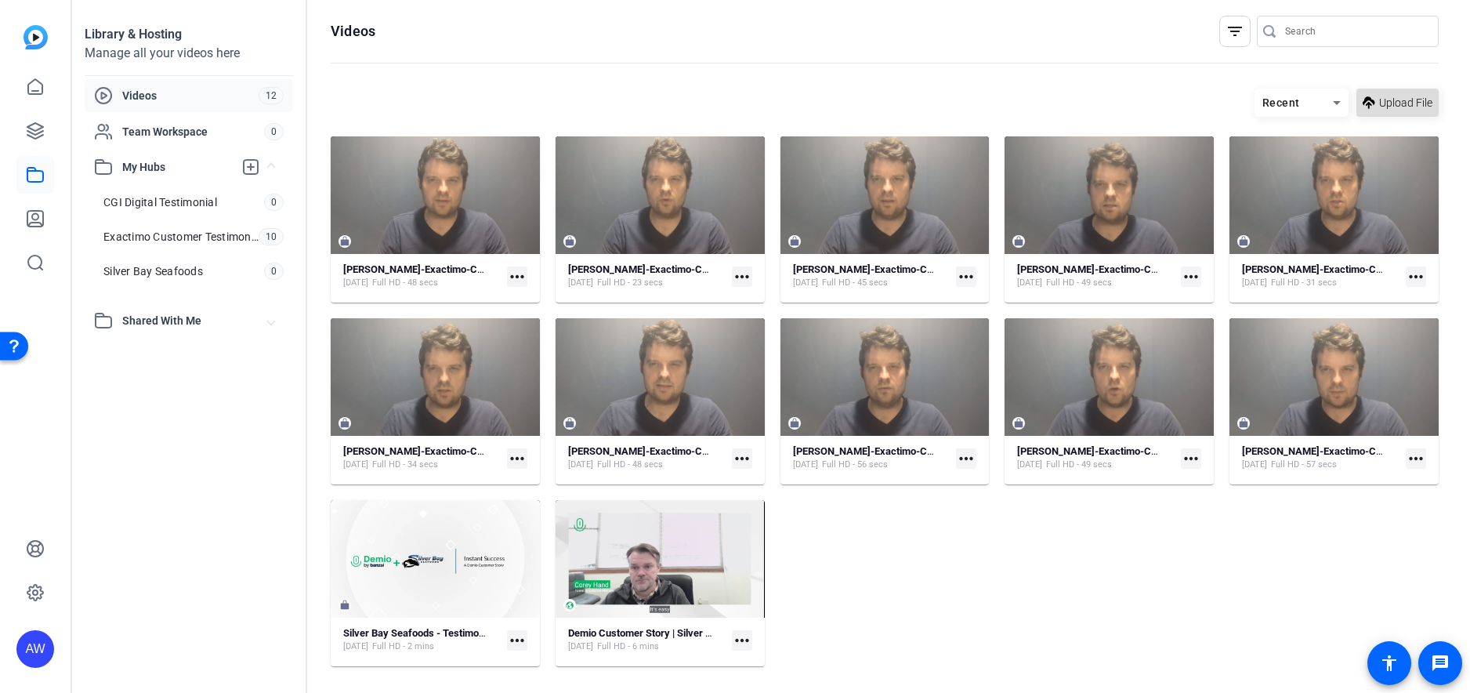
click at [1412, 104] on span "Upload File" at bounding box center [1405, 103] width 53 height 16
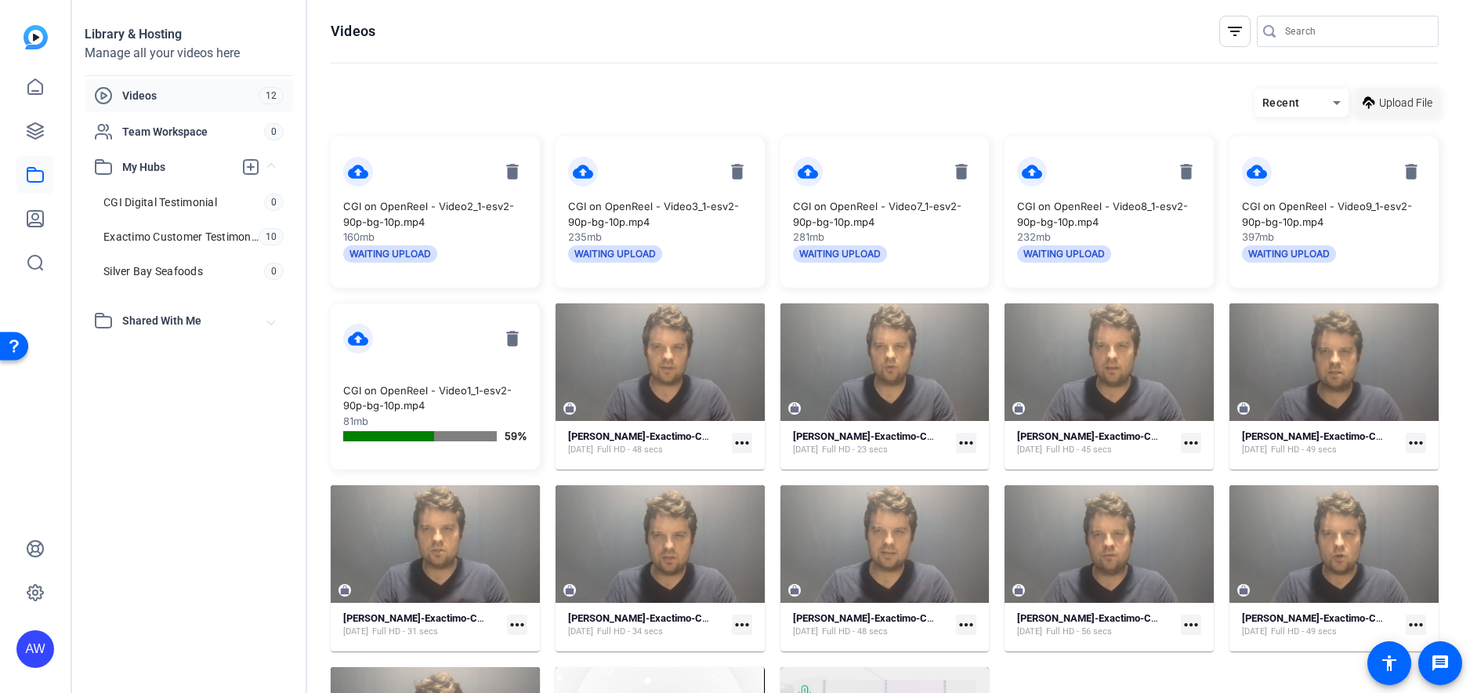
click at [1397, 95] on span "Upload File" at bounding box center [1405, 103] width 53 height 16
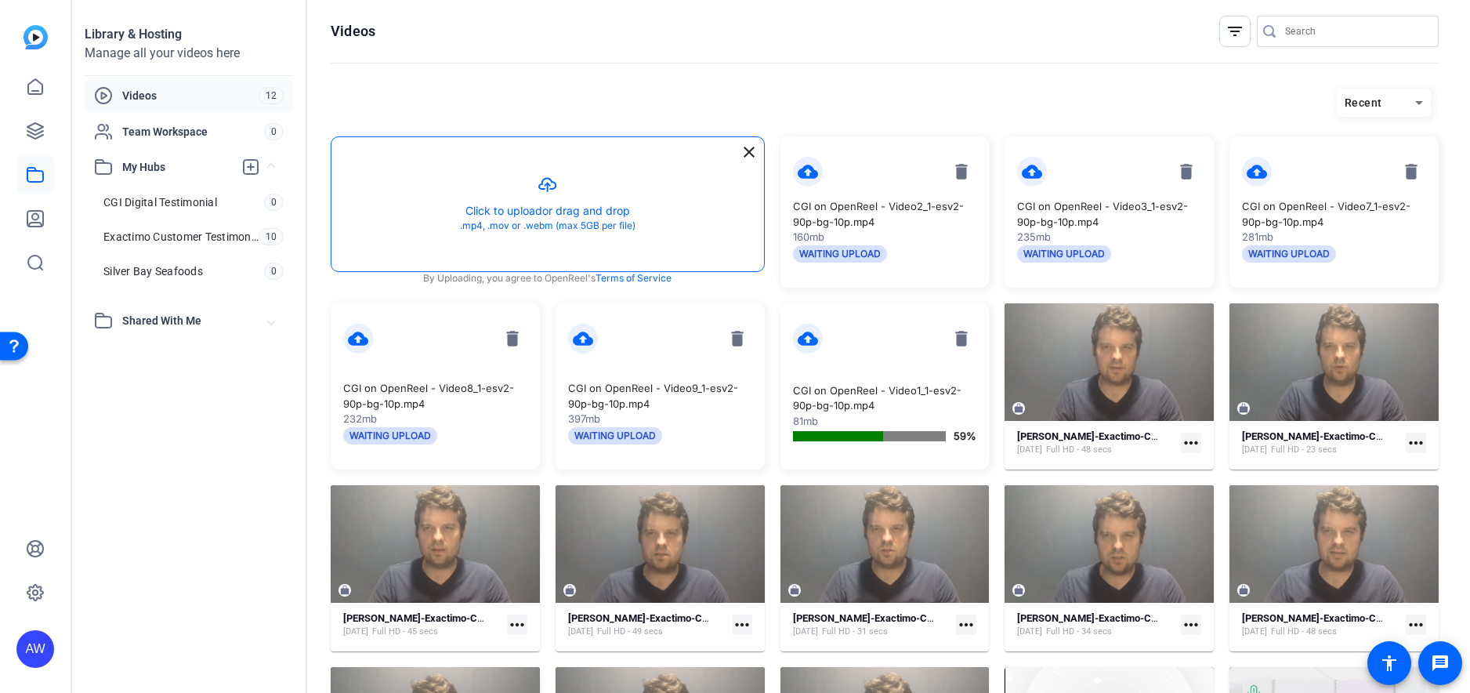
click at [543, 223] on button "button" at bounding box center [547, 204] width 433 height 134
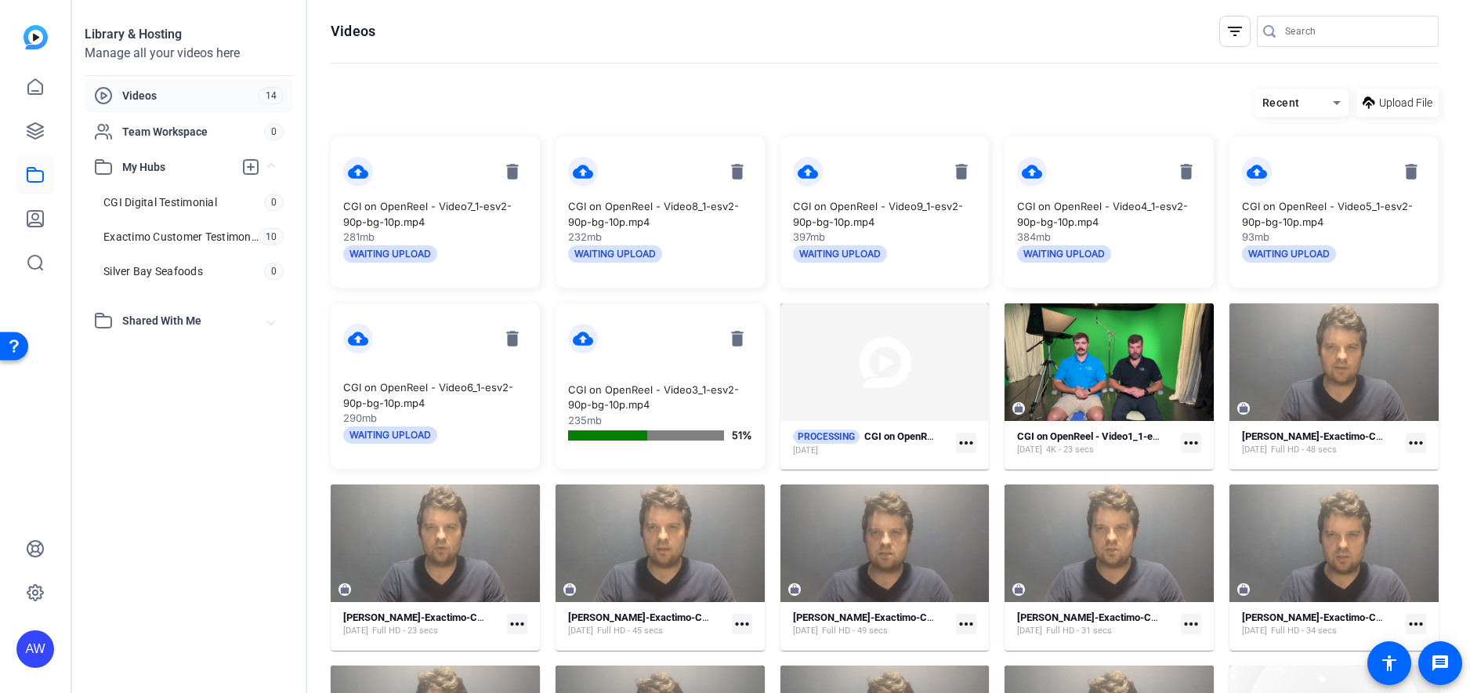
click at [169, 93] on span "Videos" at bounding box center [190, 96] width 136 height 16
click at [151, 168] on span "My Hubs" at bounding box center [177, 167] width 111 height 16
click at [151, 135] on span "Team Workspace" at bounding box center [193, 132] width 142 height 16
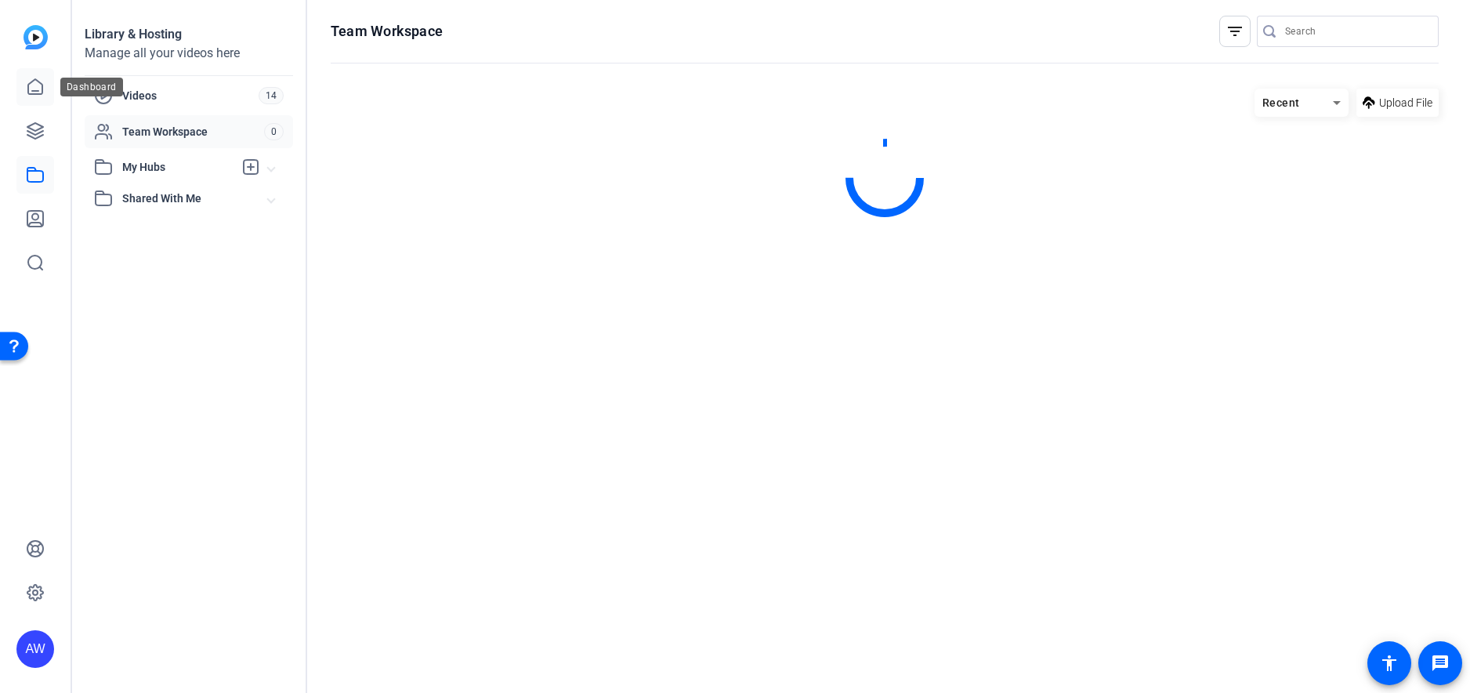
click at [24, 92] on link at bounding box center [35, 87] width 38 height 38
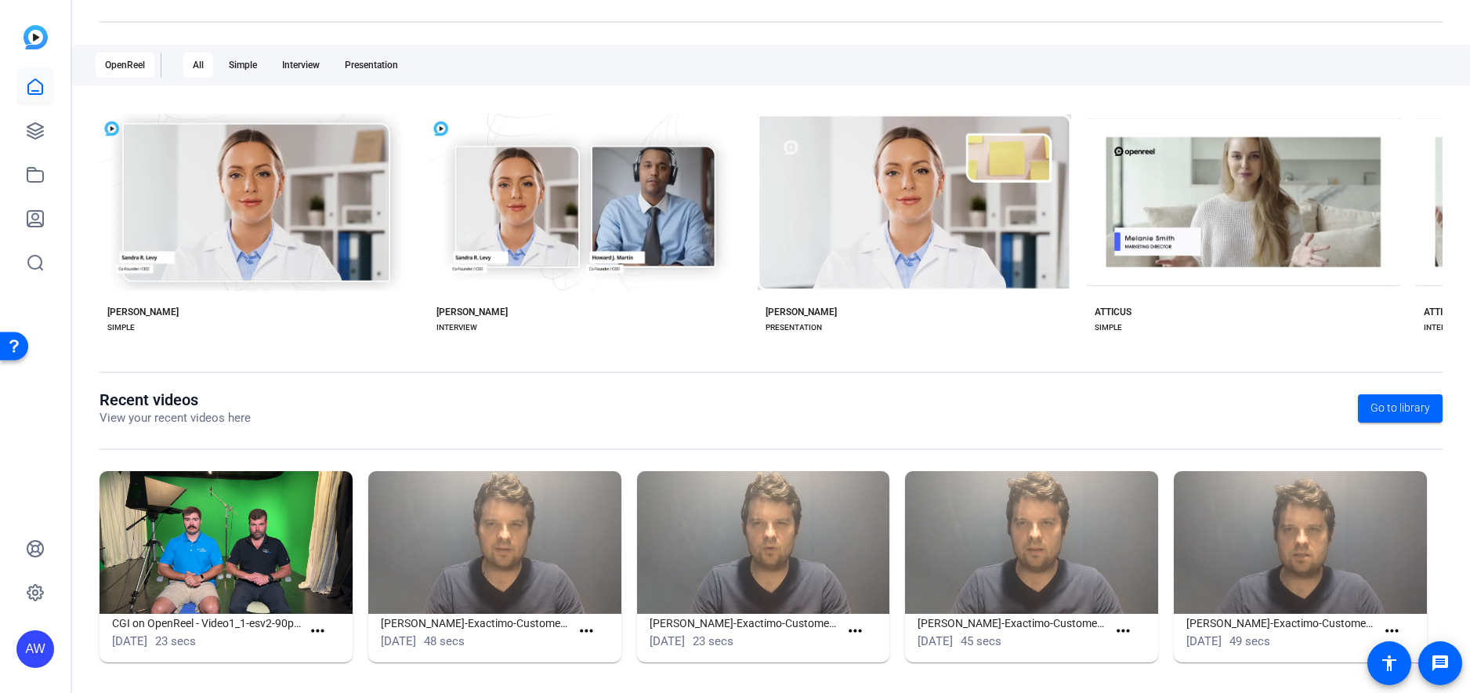
scroll to position [230, 0]
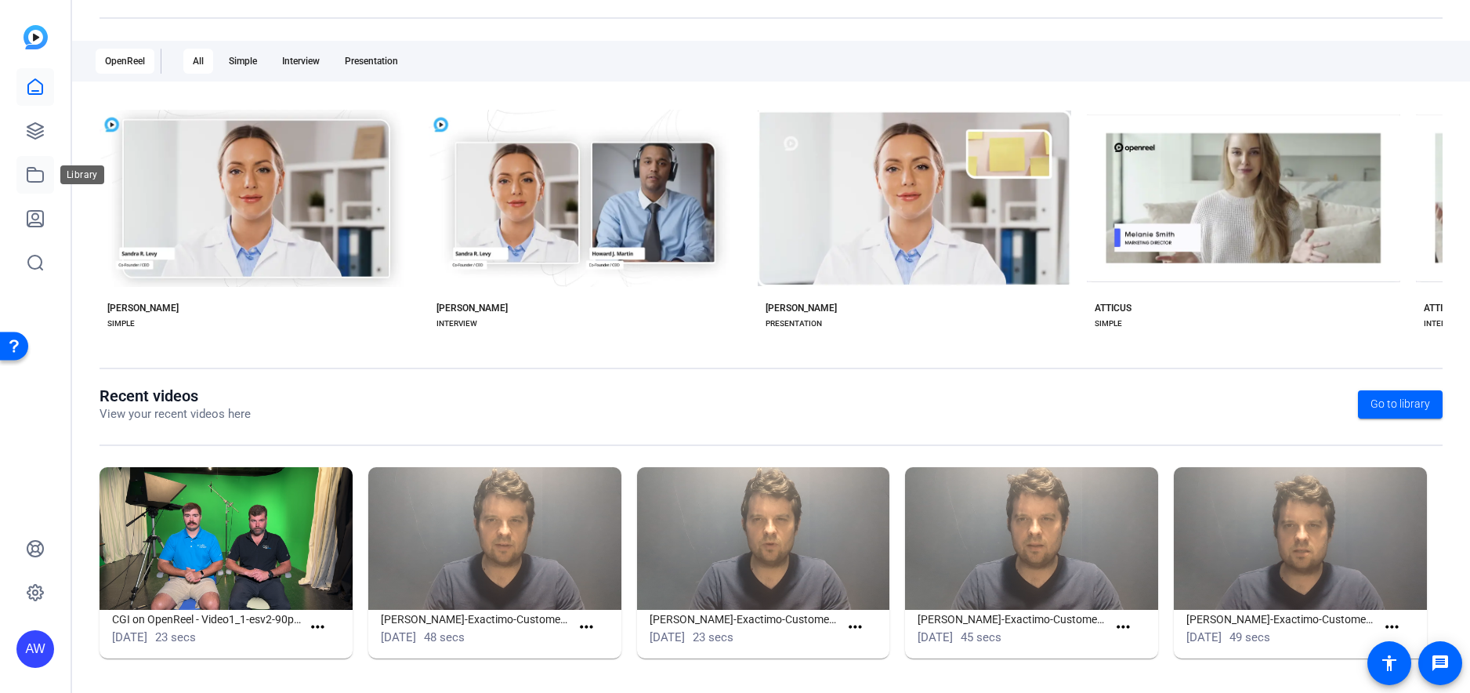
click at [34, 176] on icon at bounding box center [35, 174] width 19 height 19
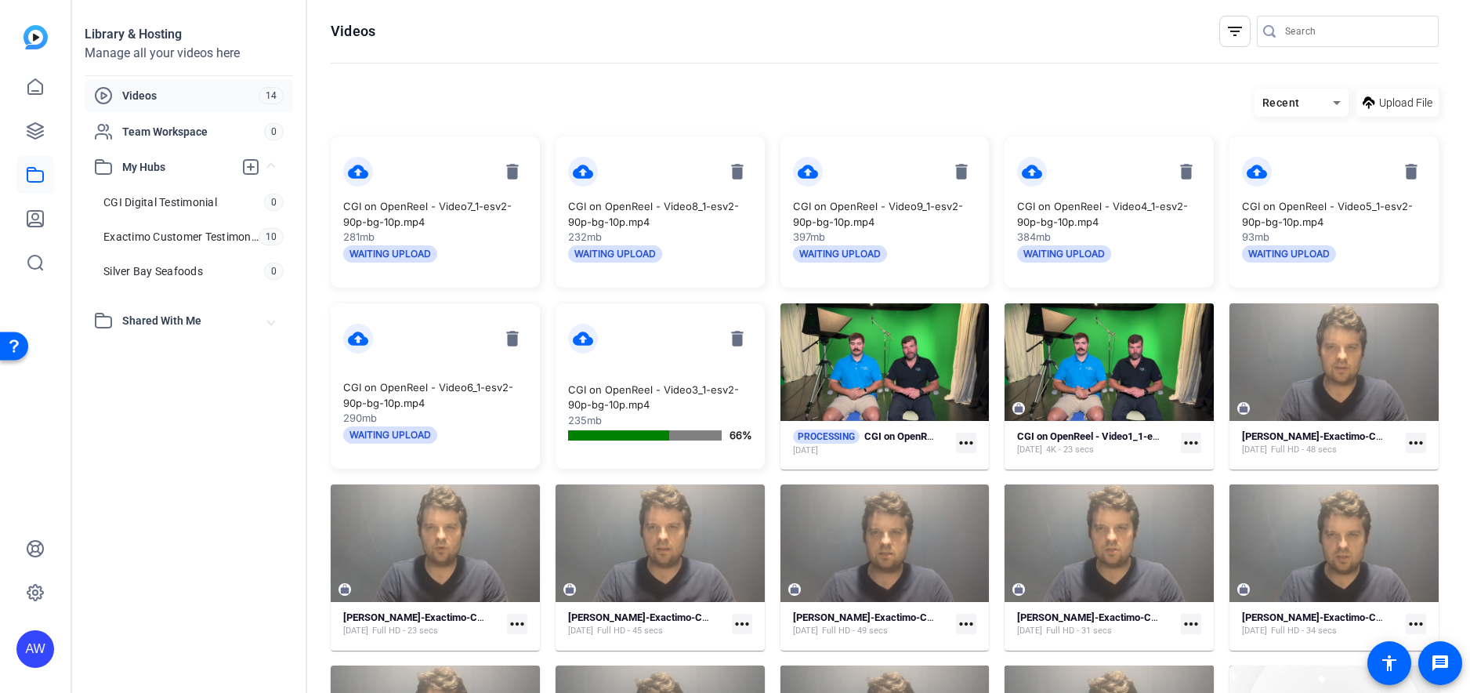
click at [162, 318] on span "Shared With Me" at bounding box center [195, 321] width 146 height 16
click at [165, 313] on span "Shared With Me" at bounding box center [195, 321] width 146 height 16
click at [36, 94] on icon at bounding box center [35, 87] width 19 height 19
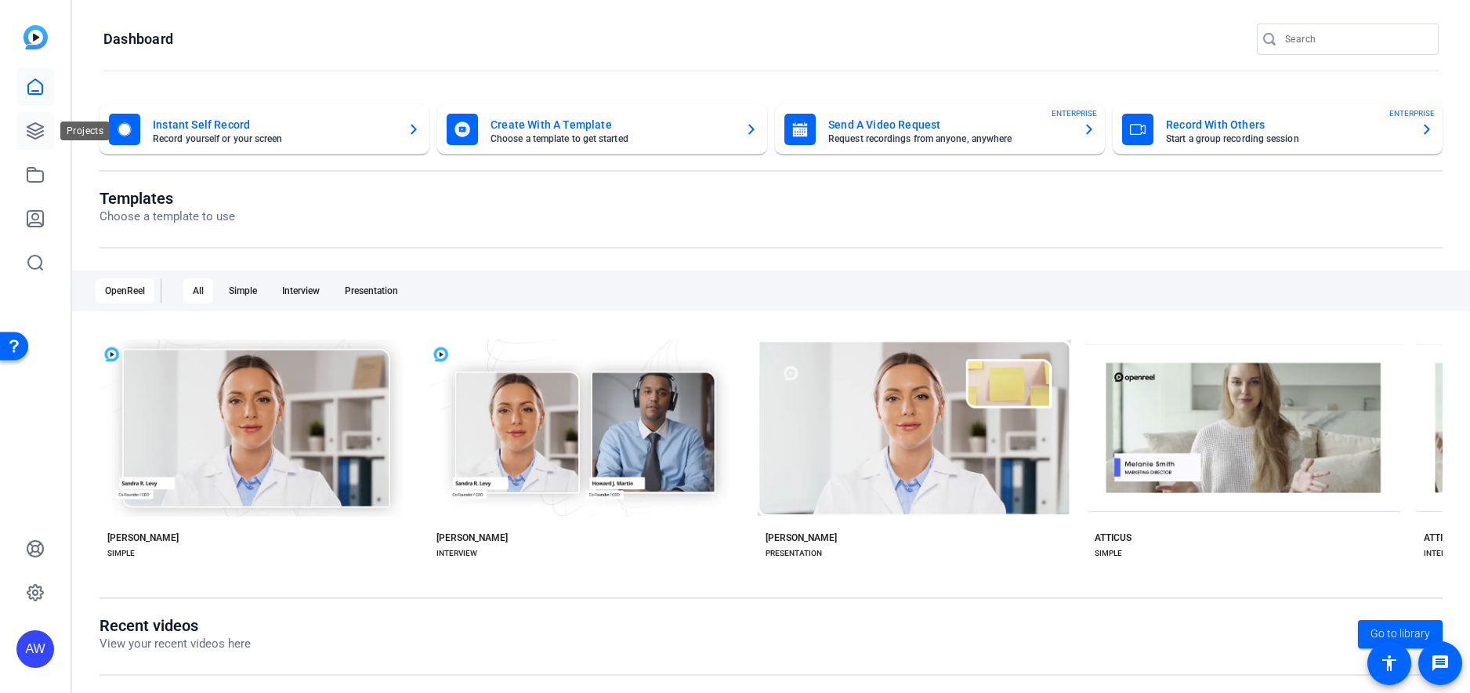
click at [31, 129] on icon at bounding box center [35, 130] width 19 height 19
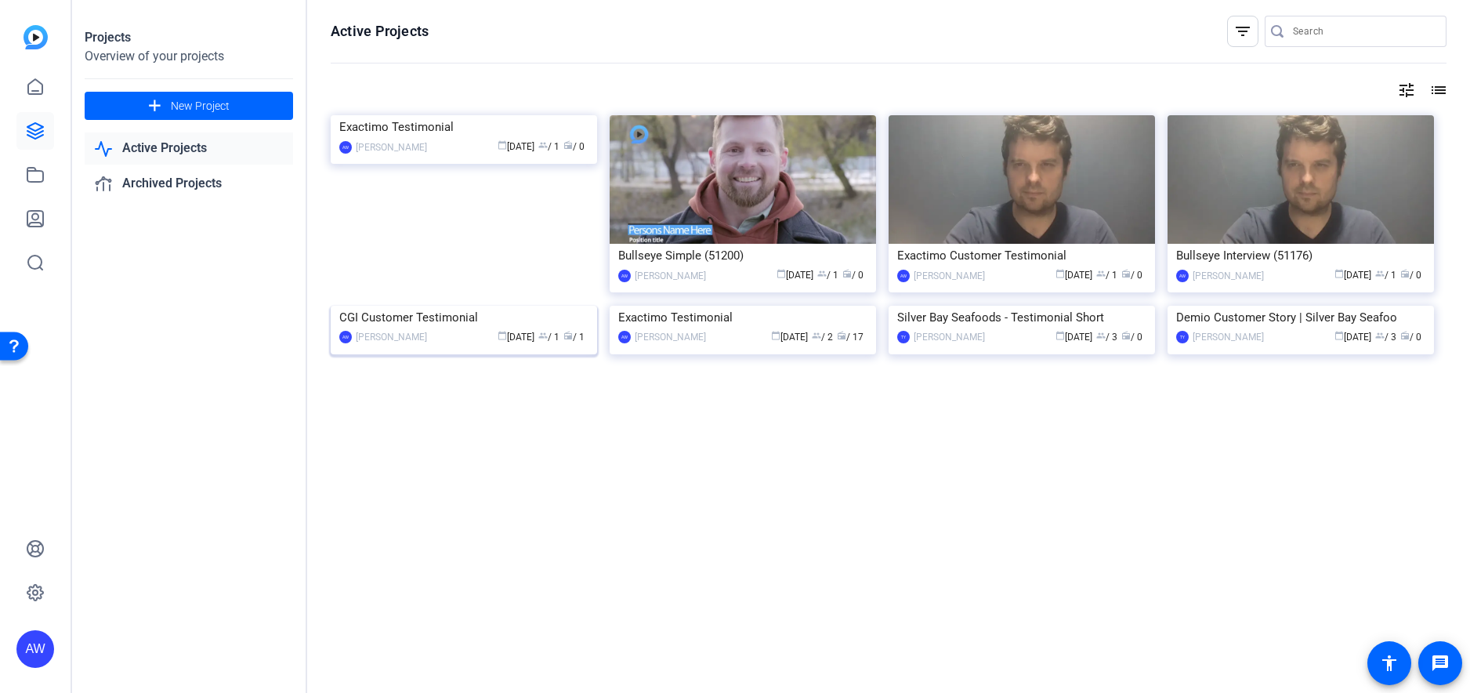
click at [473, 306] on img at bounding box center [464, 306] width 266 height 0
click at [37, 230] on link at bounding box center [35, 219] width 38 height 38
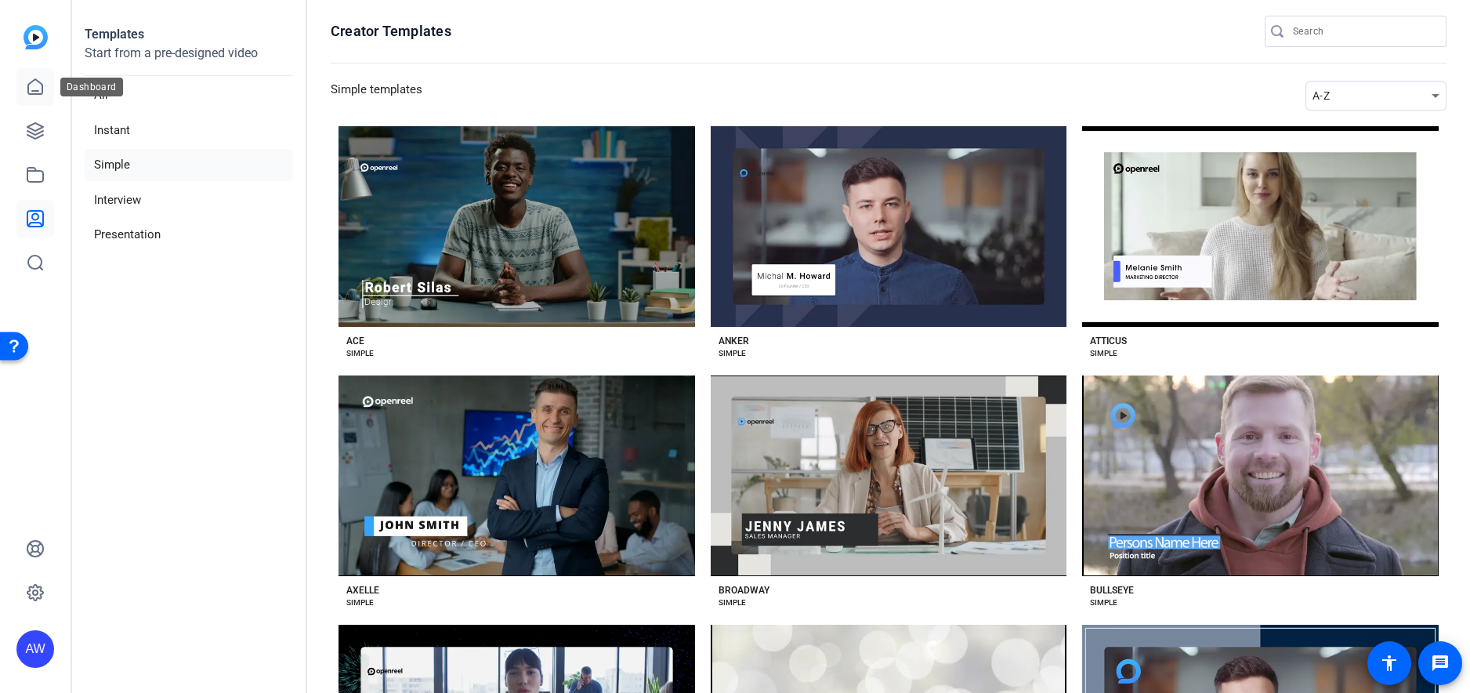
click at [41, 96] on icon at bounding box center [35, 87] width 19 height 19
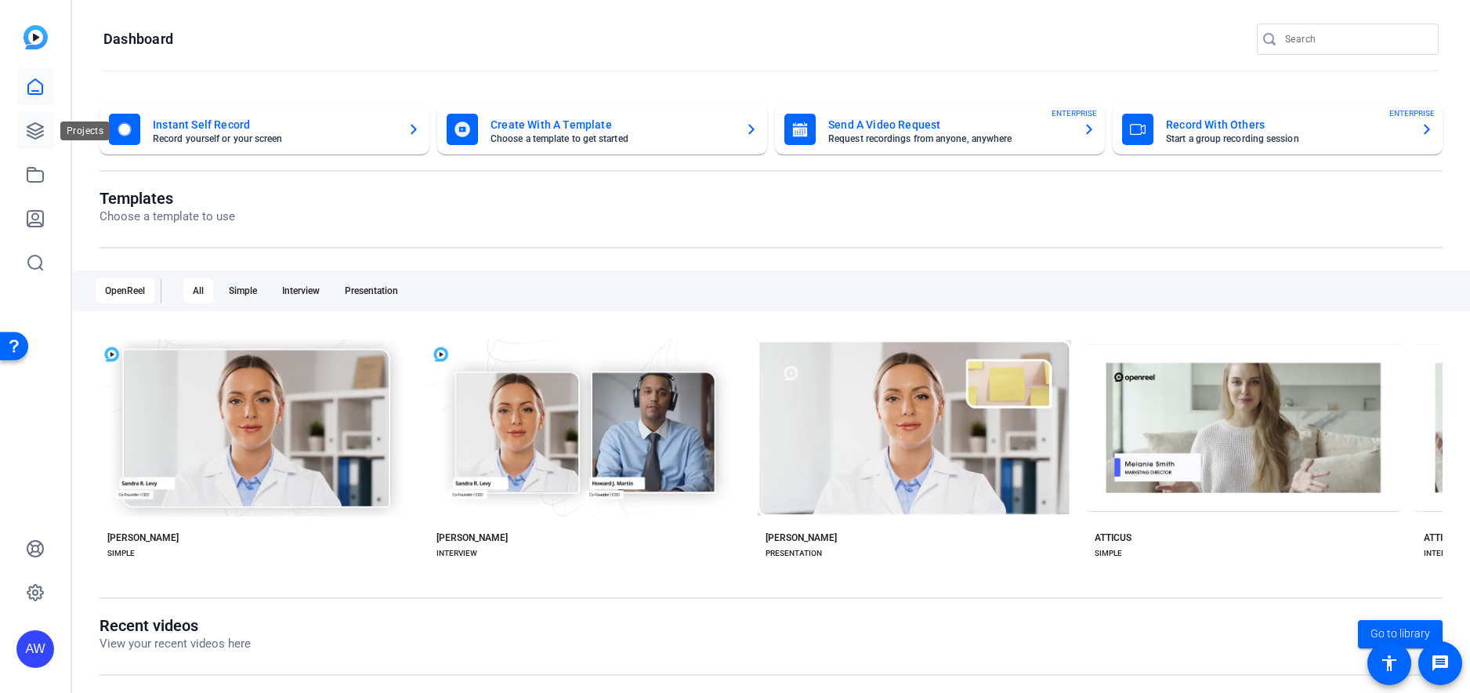
click at [50, 133] on link at bounding box center [35, 131] width 38 height 38
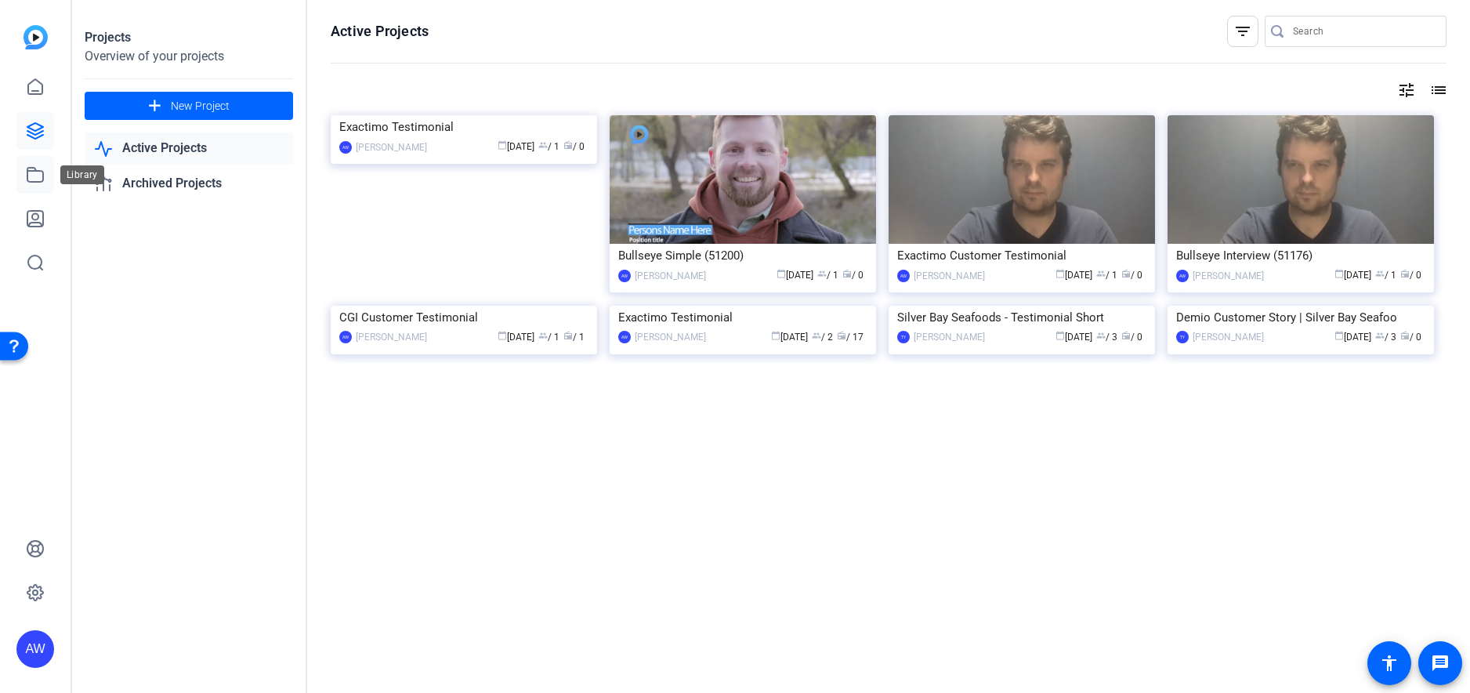
click at [33, 183] on icon at bounding box center [35, 174] width 19 height 19
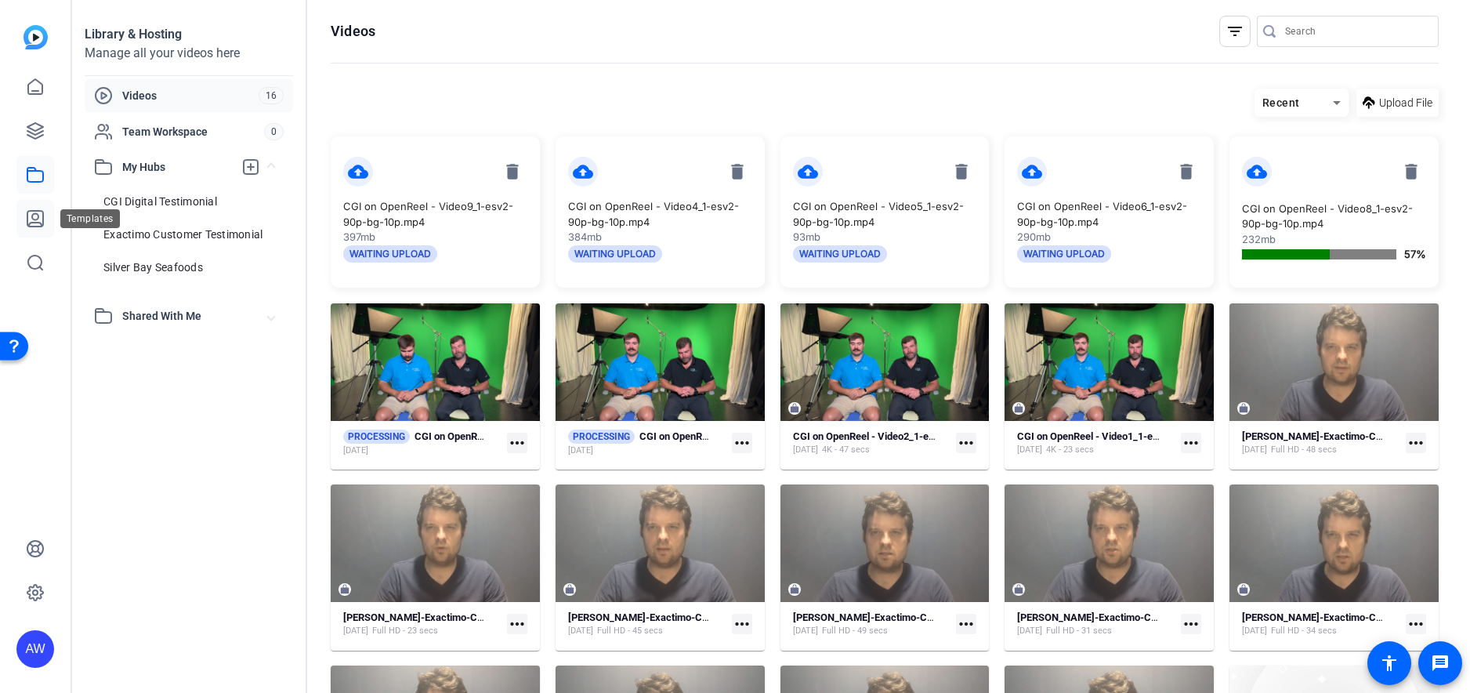
click at [39, 212] on icon at bounding box center [35, 218] width 19 height 19
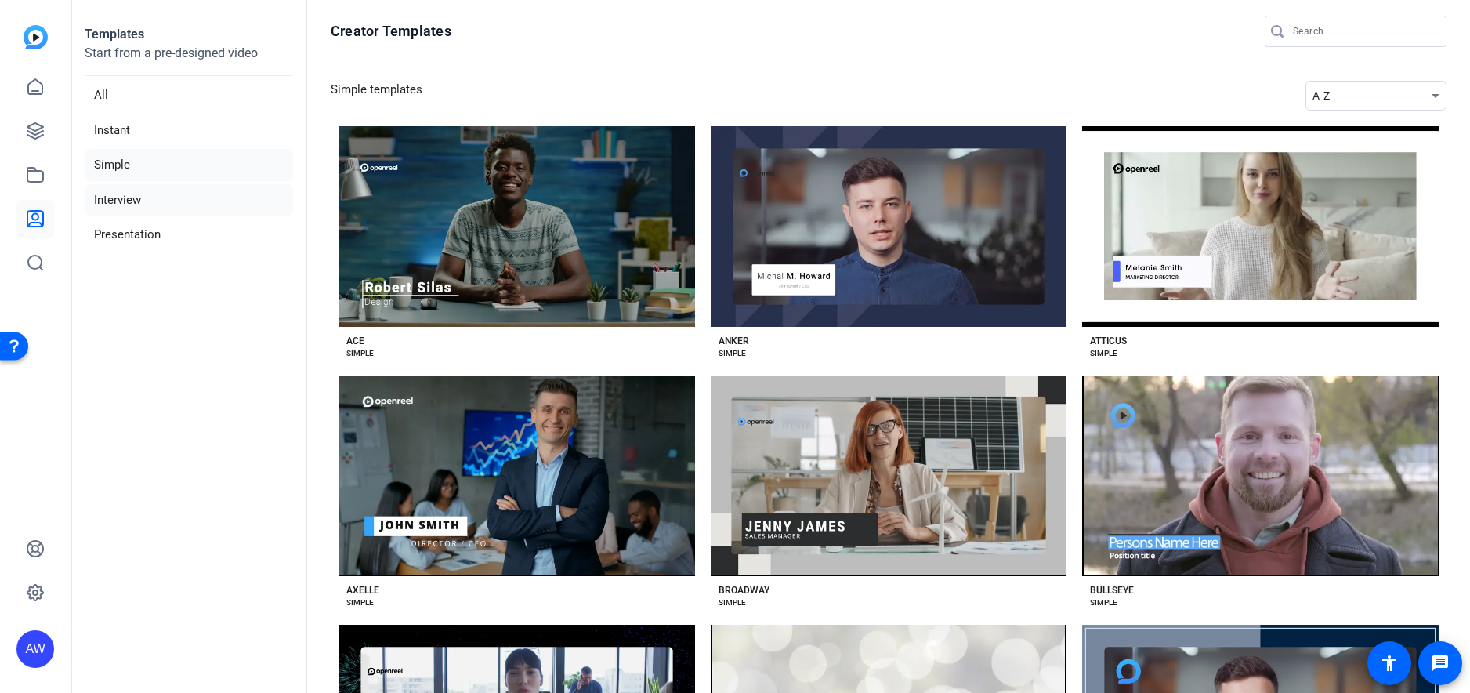
click at [125, 205] on li "Interview" at bounding box center [189, 200] width 208 height 32
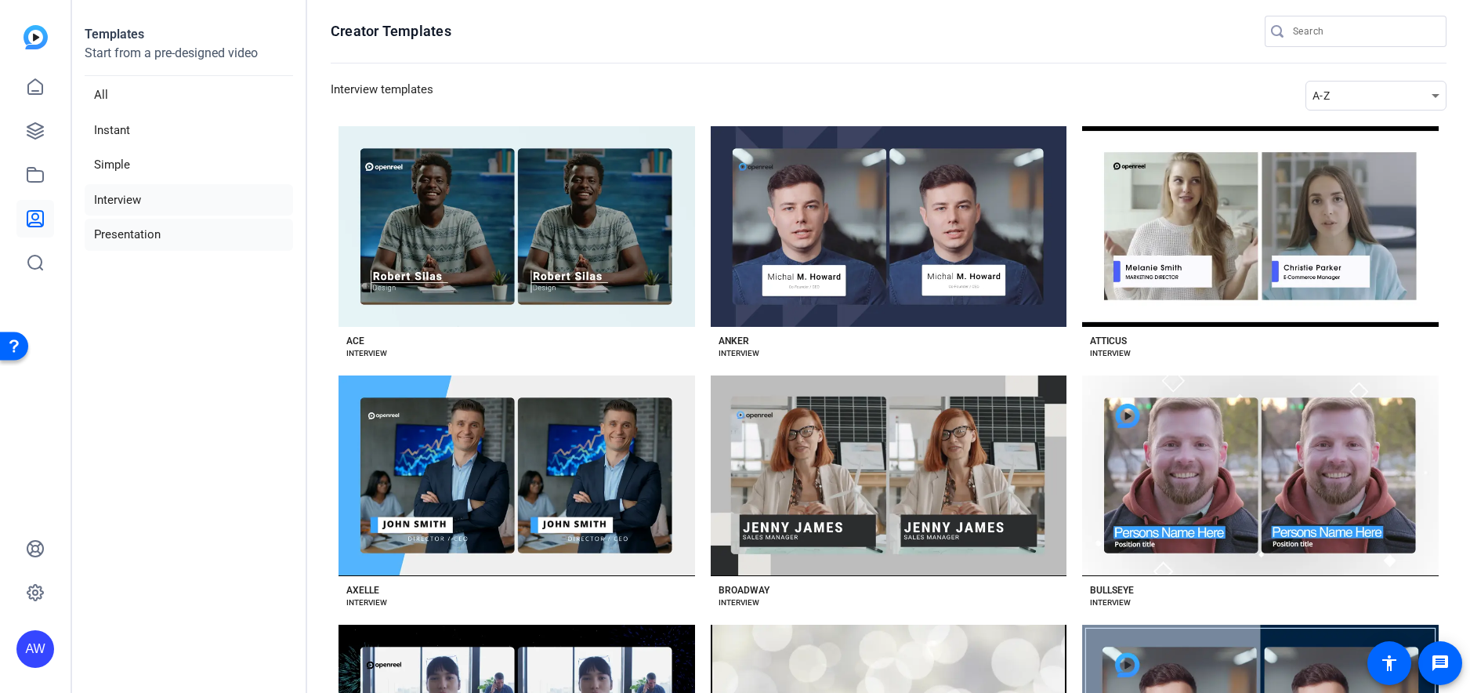
click at [140, 231] on li "Presentation" at bounding box center [189, 235] width 208 height 32
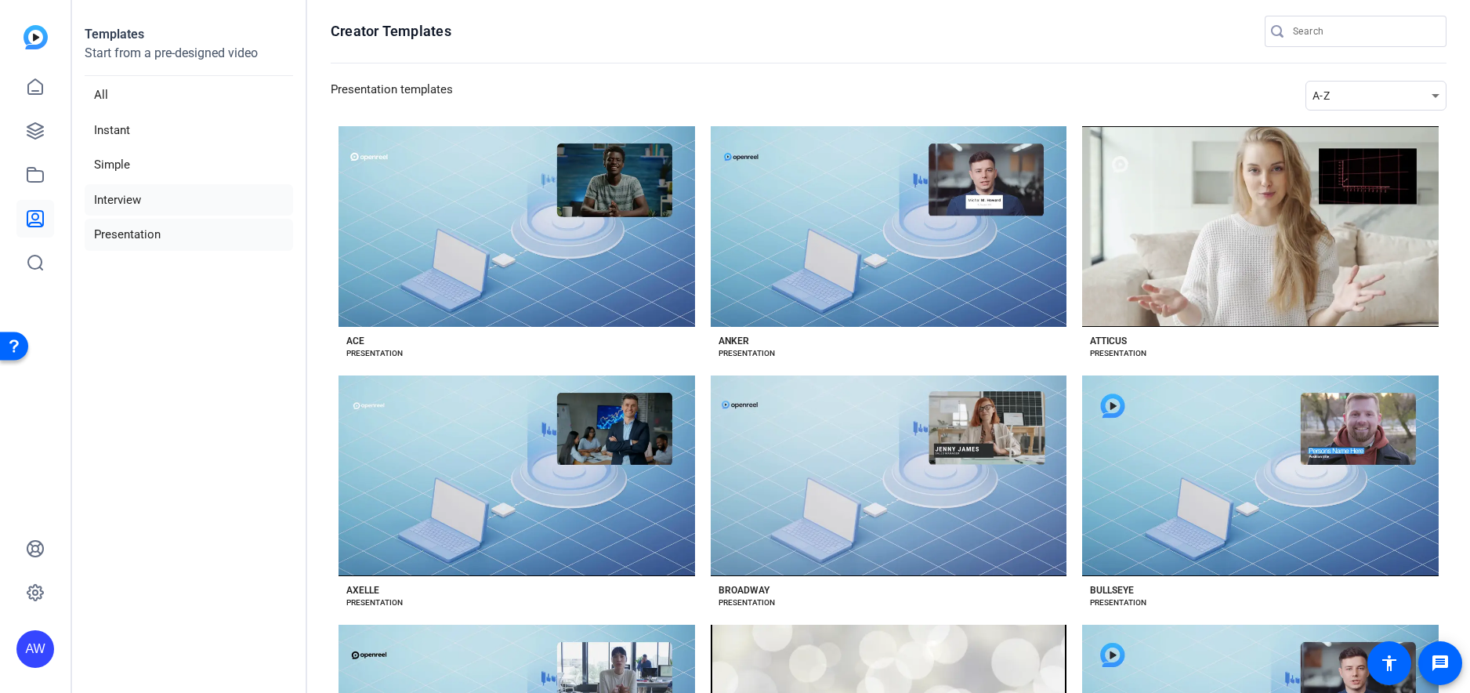
click at [143, 200] on li "Interview" at bounding box center [189, 200] width 208 height 32
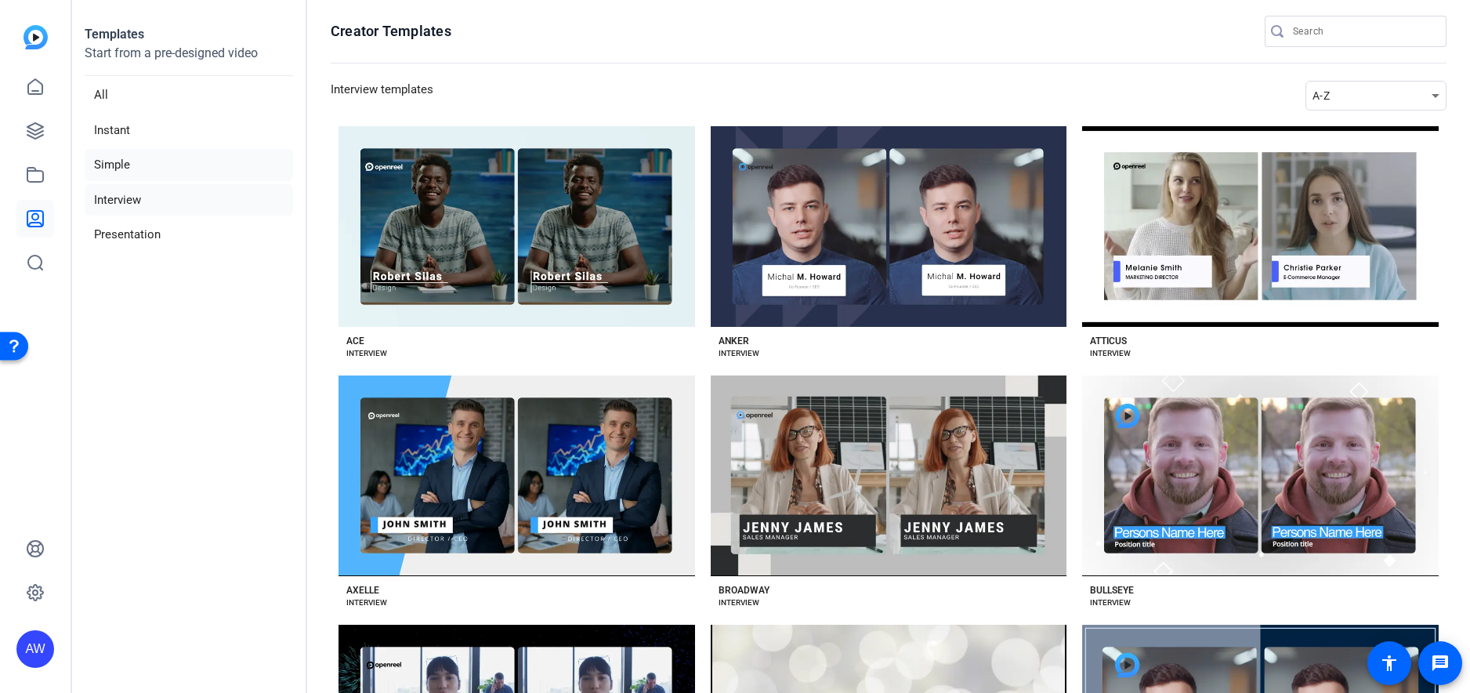
click at [126, 158] on li "Simple" at bounding box center [189, 165] width 208 height 32
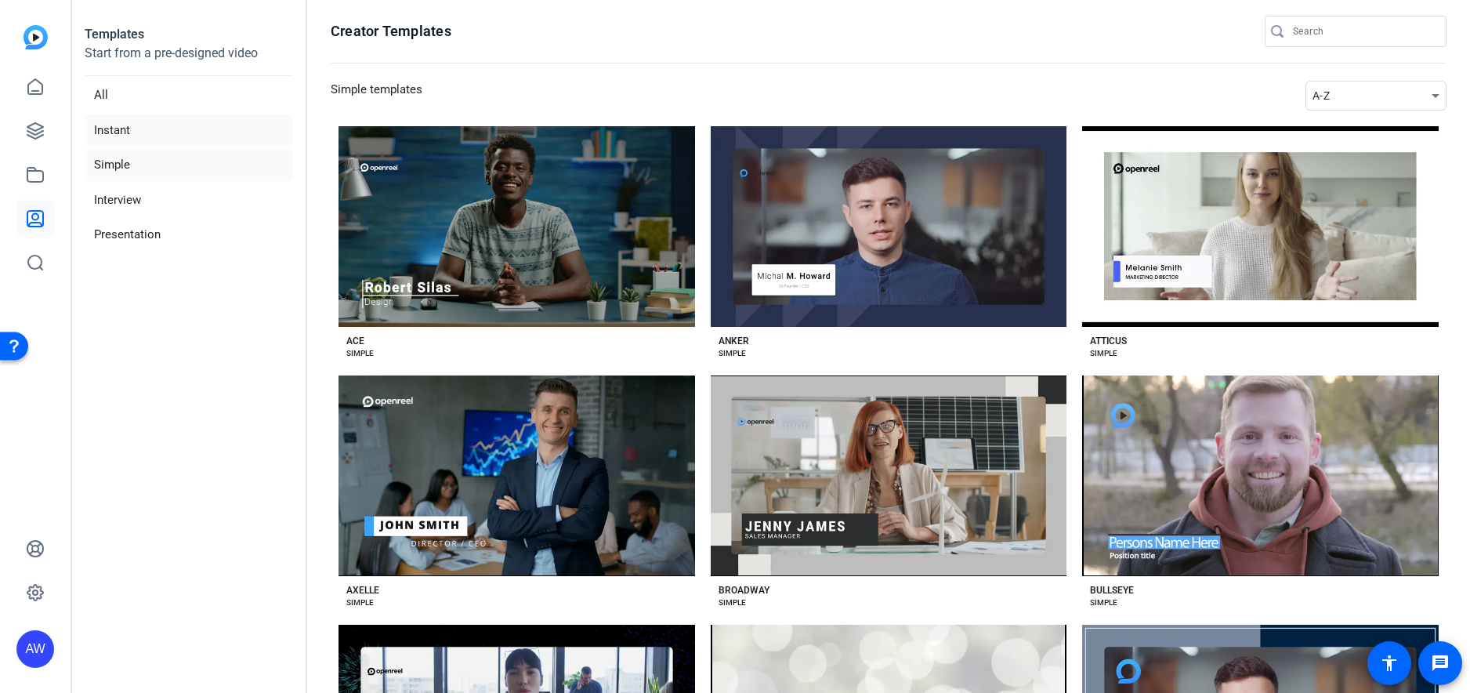
click at [131, 137] on li "Instant" at bounding box center [189, 130] width 208 height 32
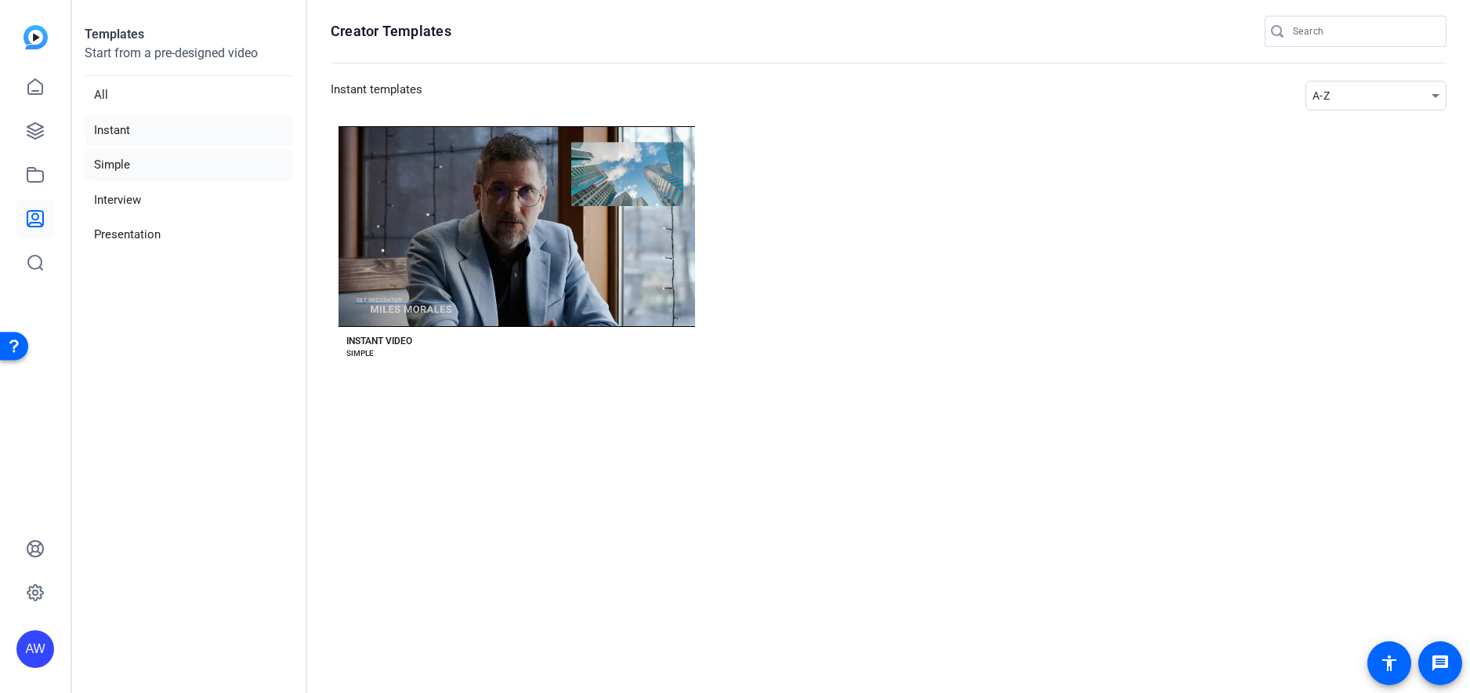
click at [133, 165] on li "Simple" at bounding box center [189, 165] width 208 height 32
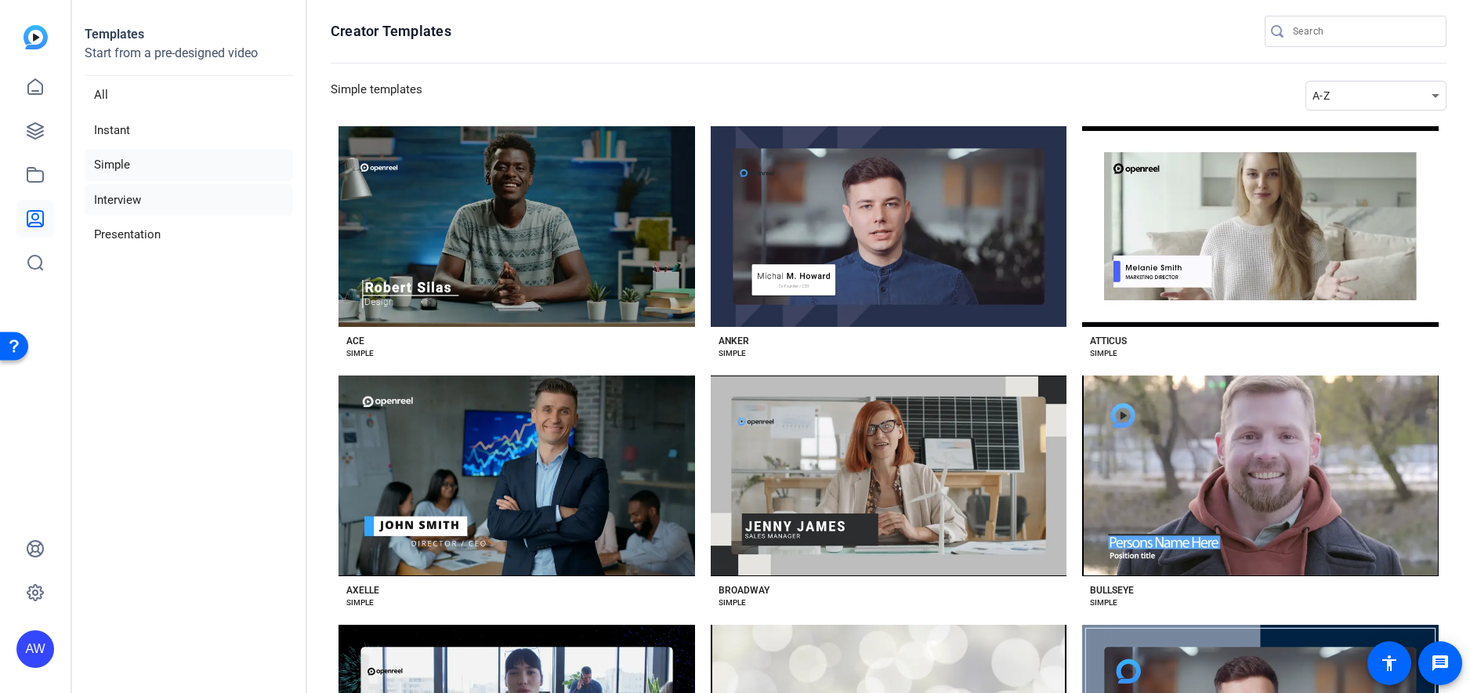
click at [145, 204] on li "Interview" at bounding box center [189, 200] width 208 height 32
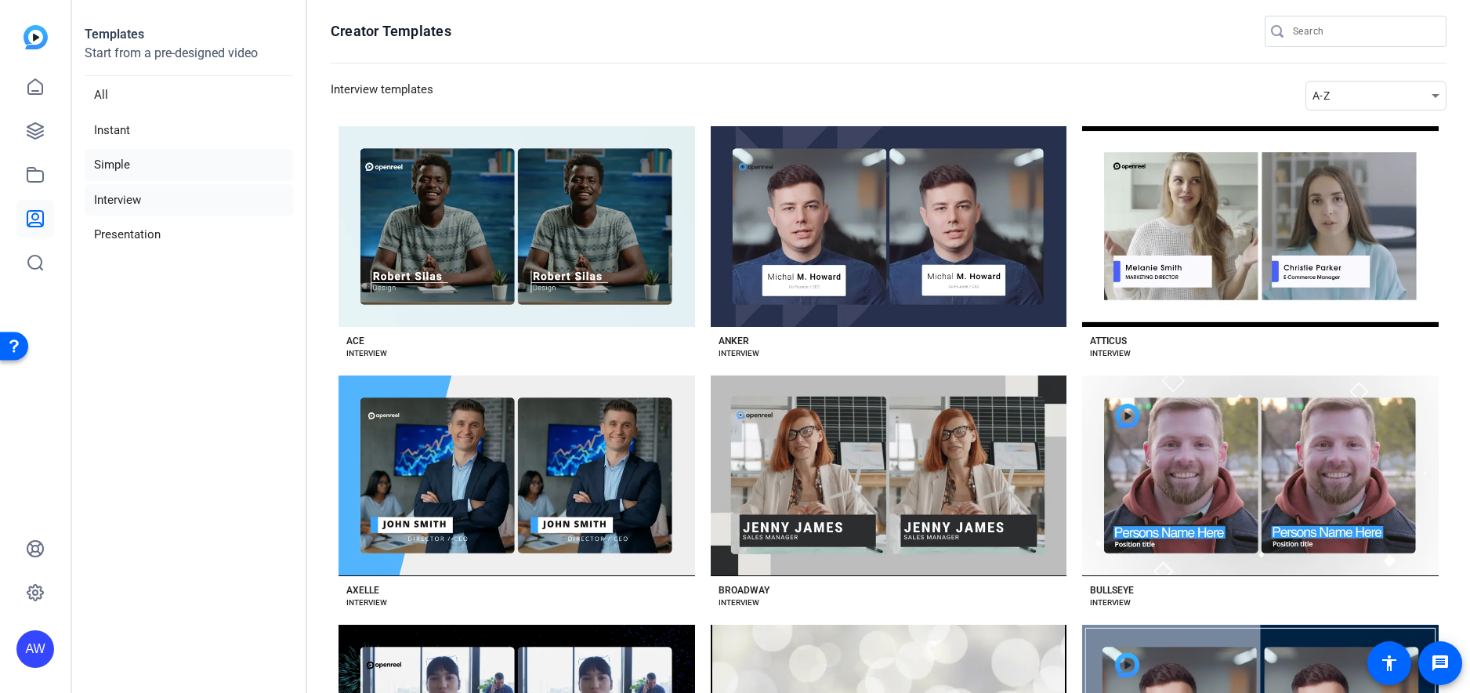
click at [161, 169] on li "Simple" at bounding box center [189, 165] width 208 height 32
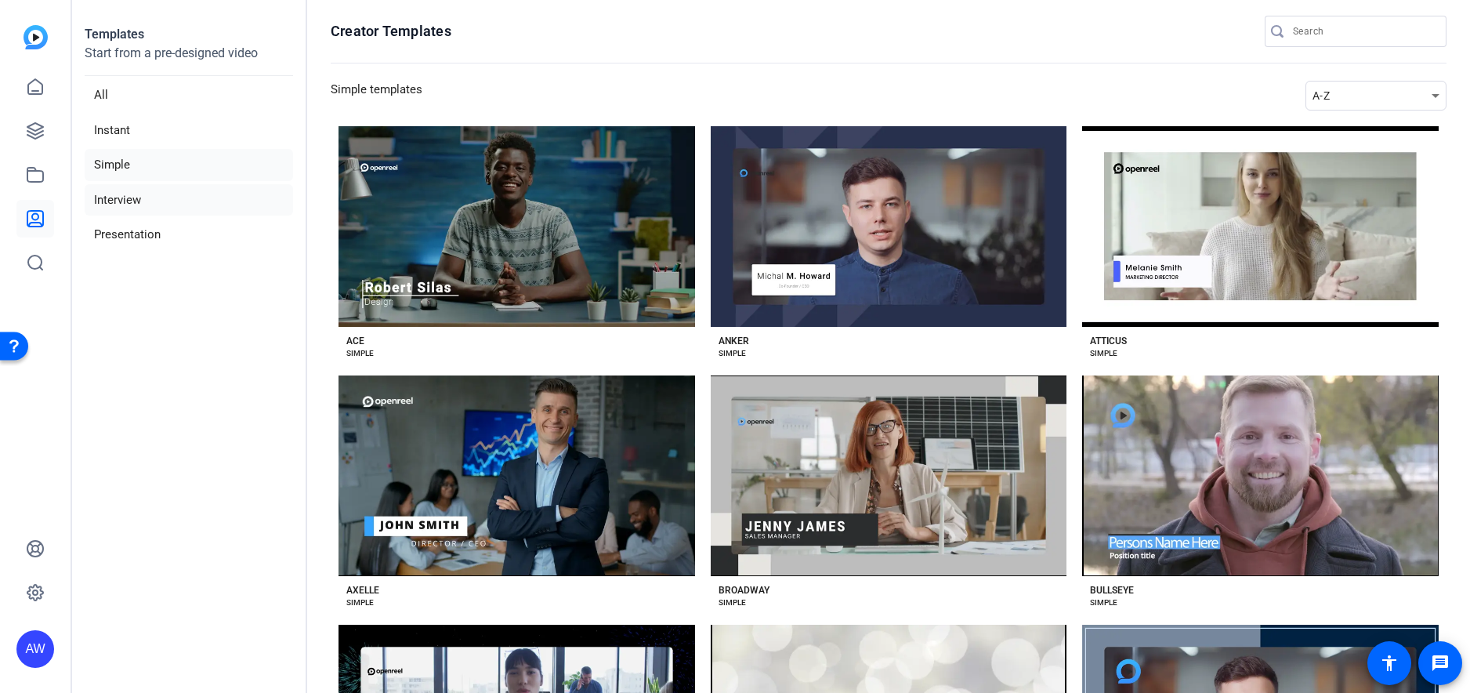
click at [153, 203] on li "Interview" at bounding box center [189, 200] width 208 height 32
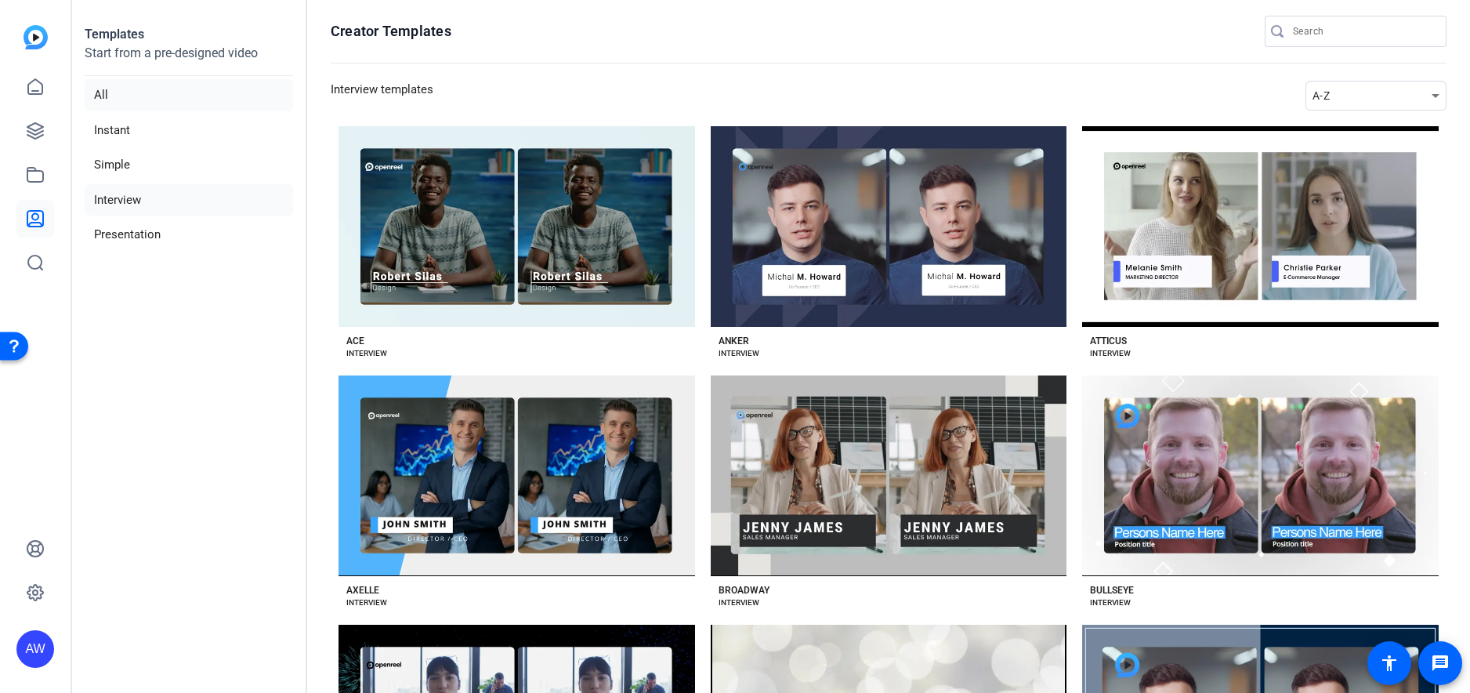
click at [141, 99] on li "All" at bounding box center [189, 95] width 208 height 32
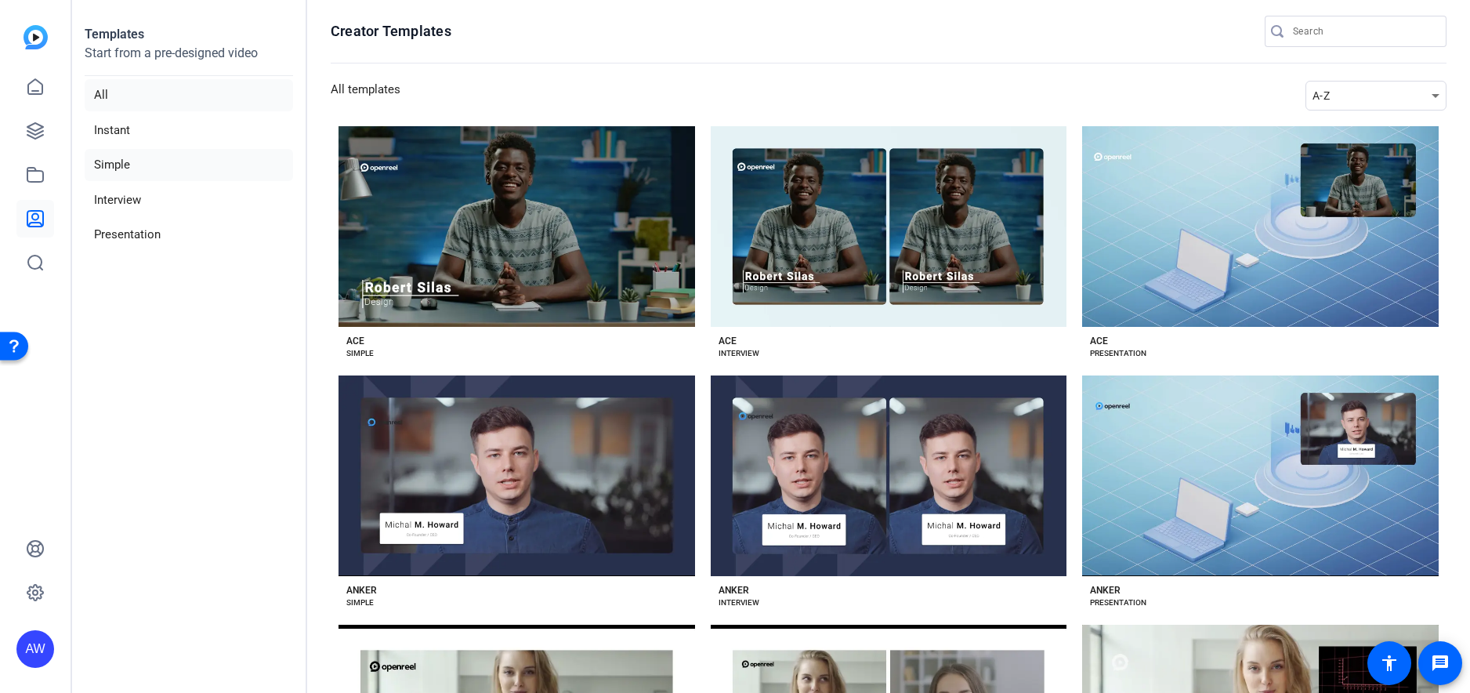
click at [123, 161] on li "Simple" at bounding box center [189, 165] width 208 height 32
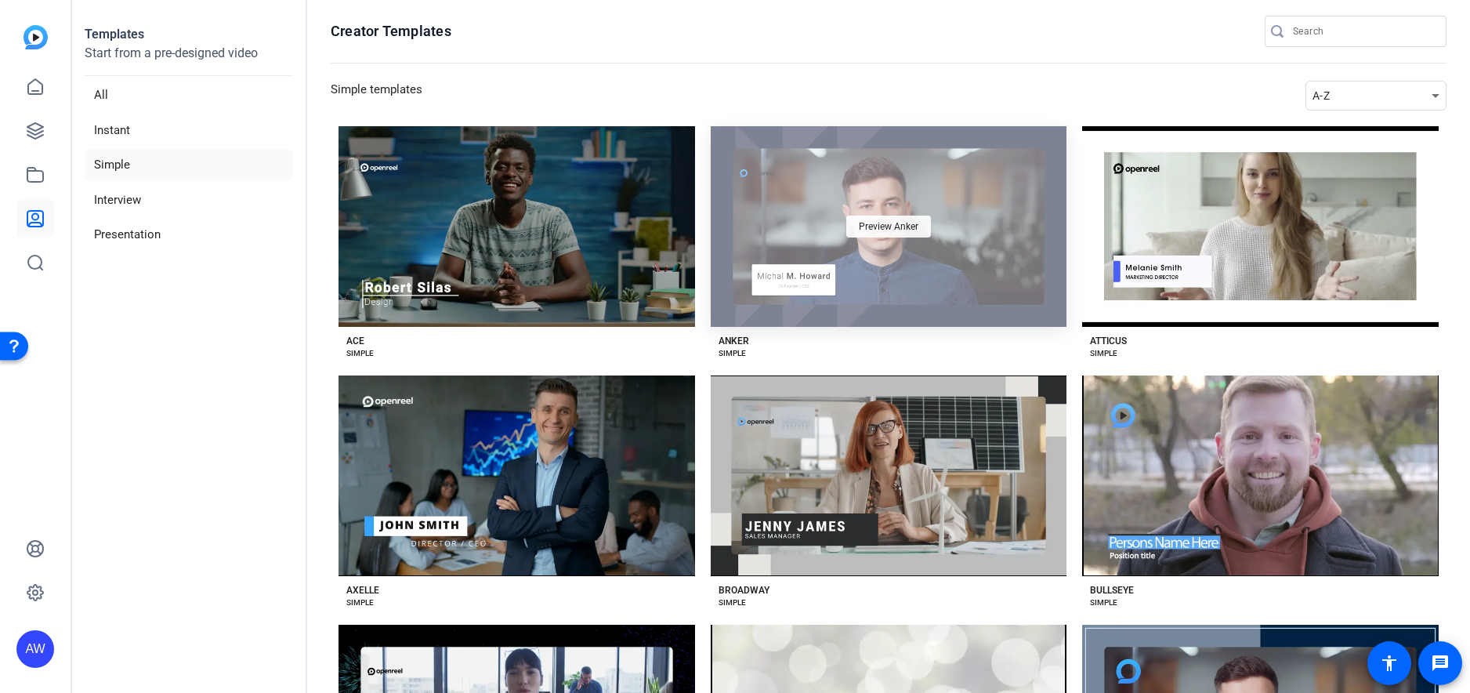
click at [878, 227] on span "Preview Anker" at bounding box center [889, 226] width 60 height 9
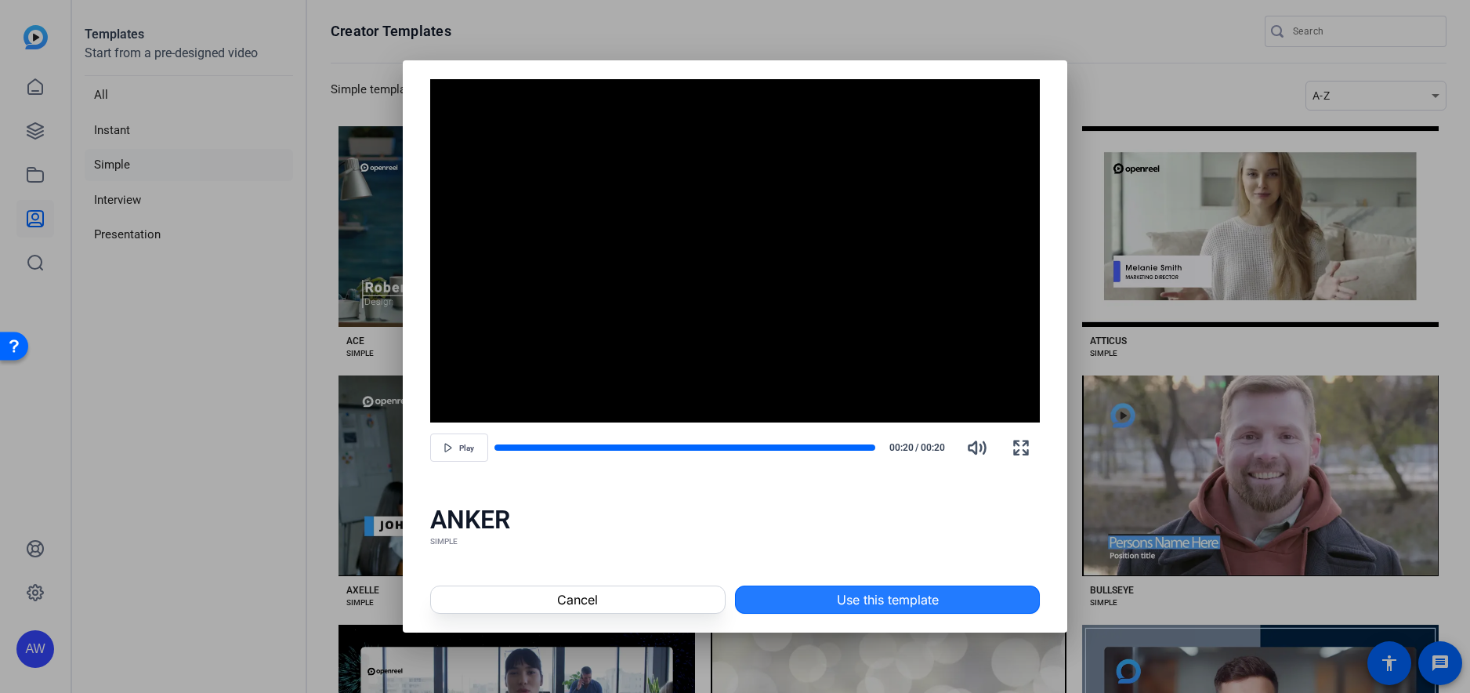
click at [885, 596] on span "Use this template" at bounding box center [888, 599] width 102 height 19
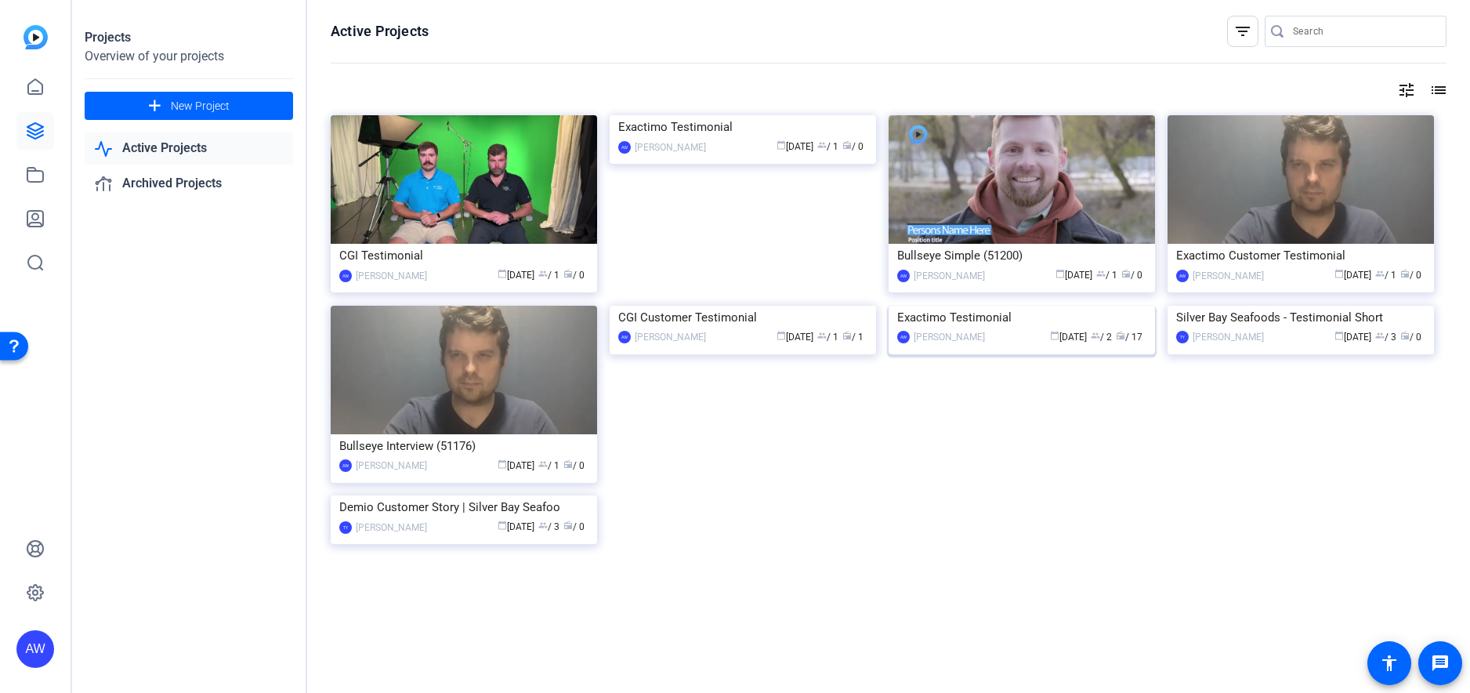
click at [1038, 306] on img at bounding box center [1022, 306] width 266 height 0
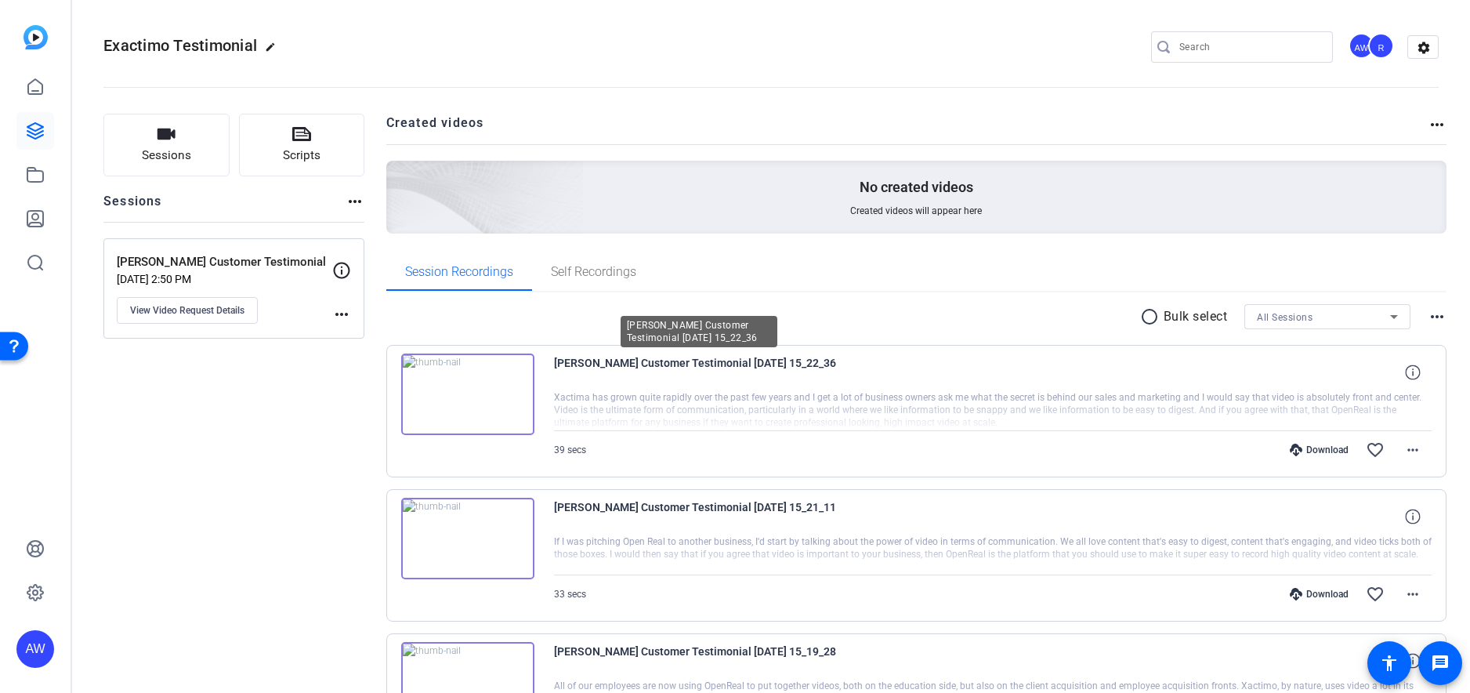
drag, startPoint x: 565, startPoint y: 368, endPoint x: 838, endPoint y: 369, distance: 272.7
click at [838, 369] on span "Frederic Frederic Exactimo Customer Testimonial 2025-09-10 15_22_36" at bounding box center [699, 372] width 290 height 38
click at [837, 369] on span "Frederic Frederic Exactimo Customer Testimonial 2025-09-10 15_22_36" at bounding box center [699, 372] width 290 height 38
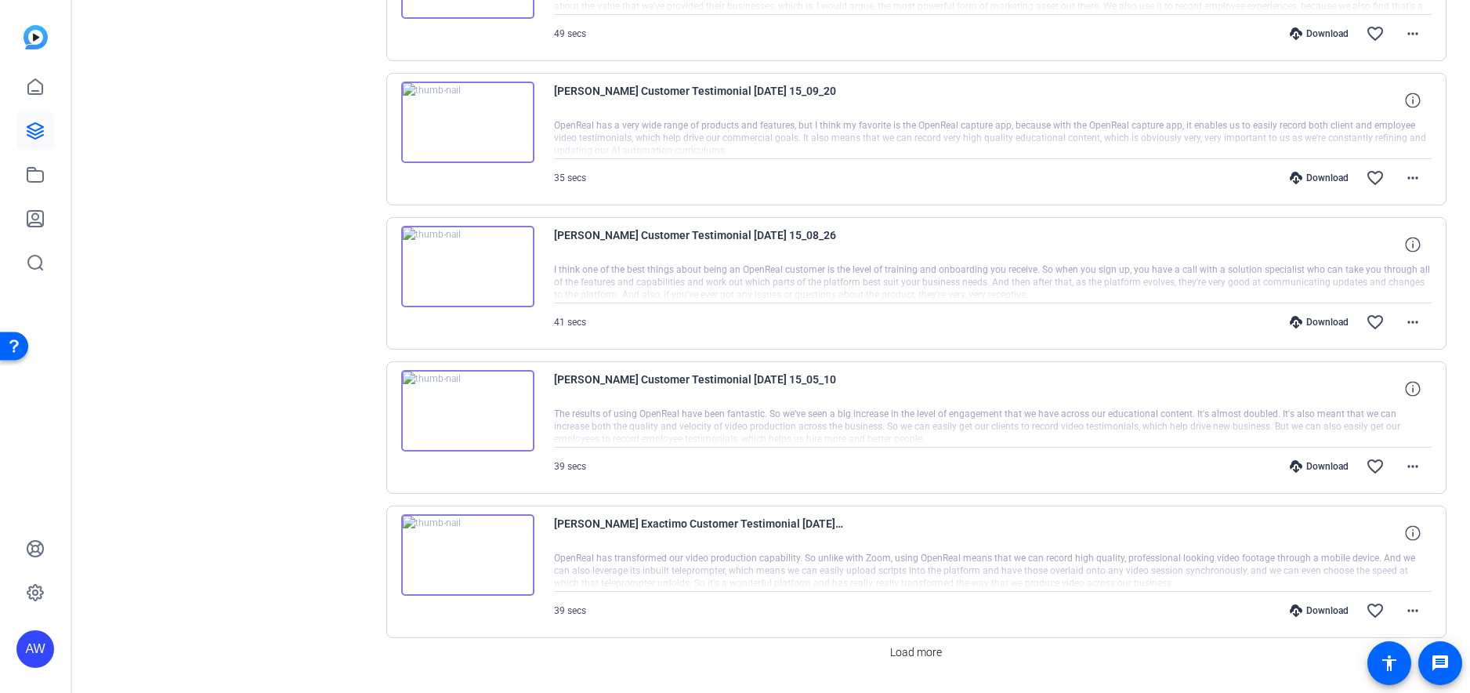
scroll to position [1180, 0]
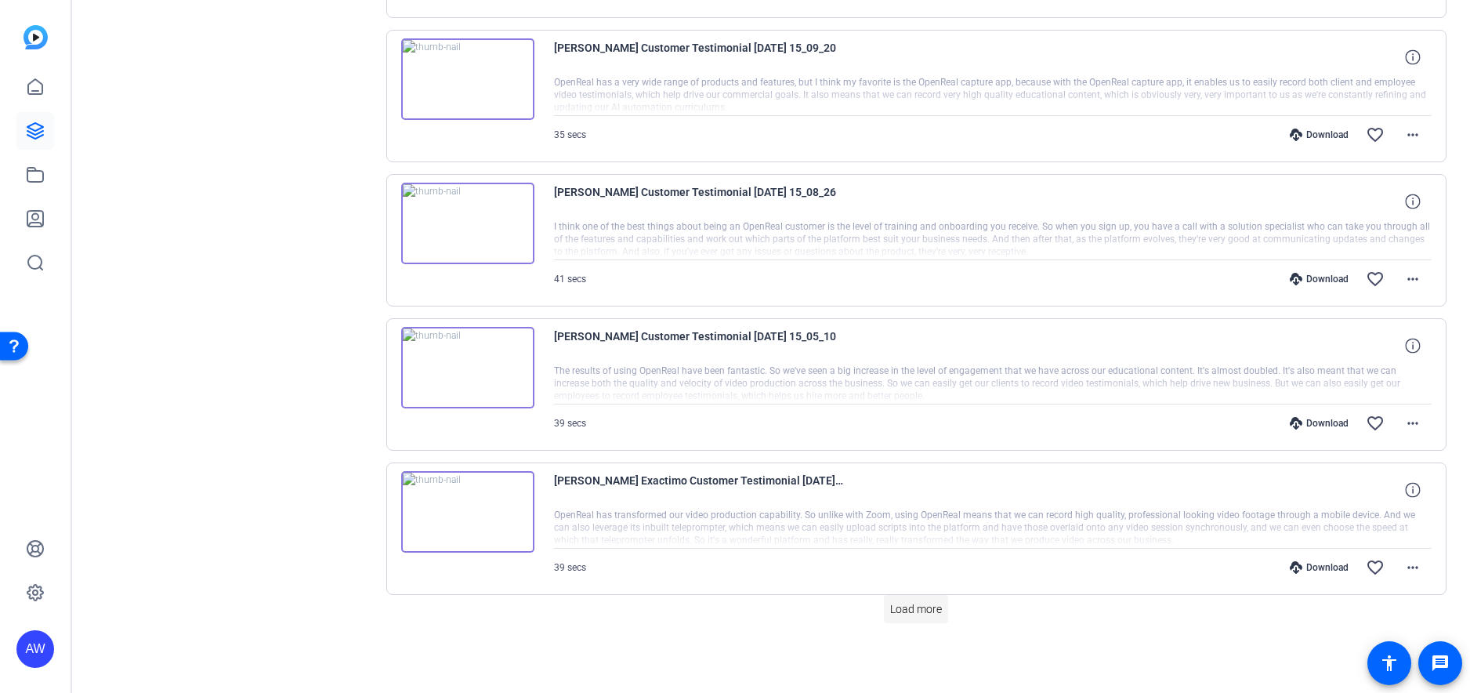
click at [907, 613] on span "Load more" at bounding box center [916, 609] width 52 height 16
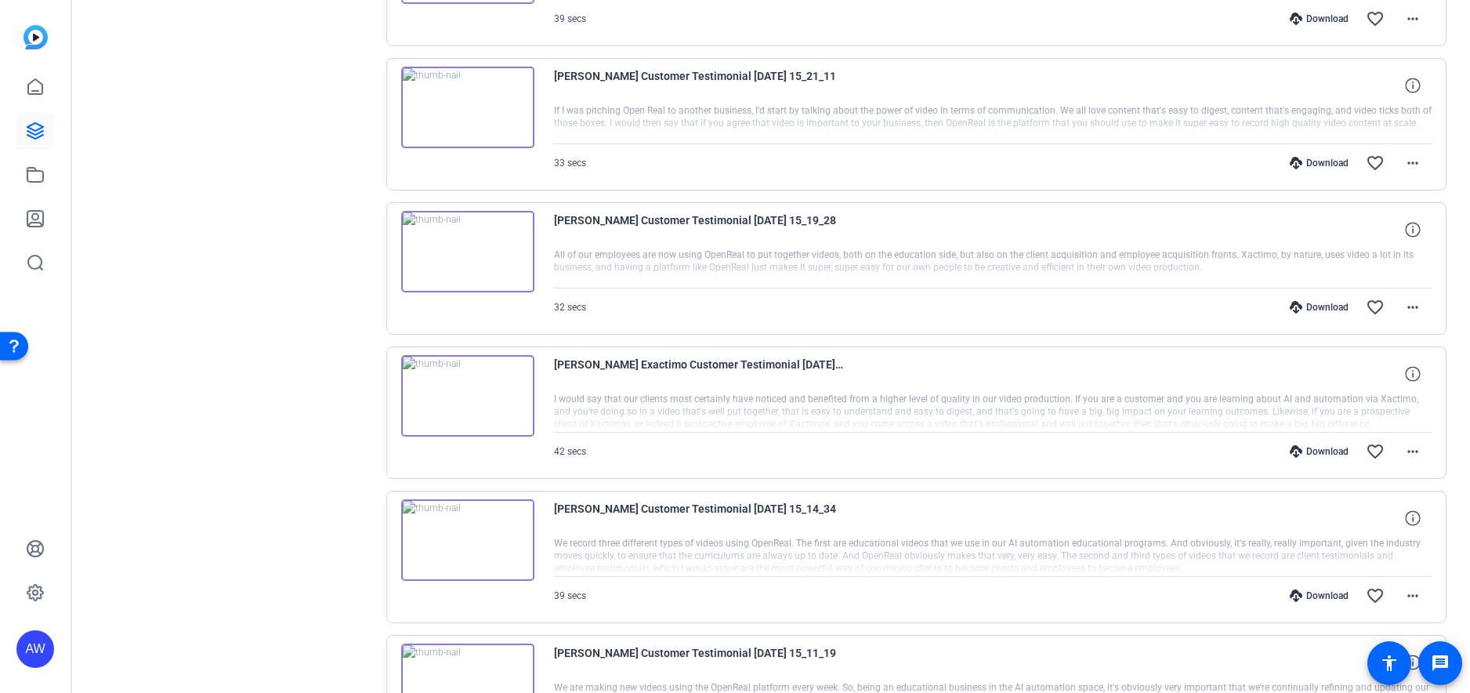
scroll to position [0, 0]
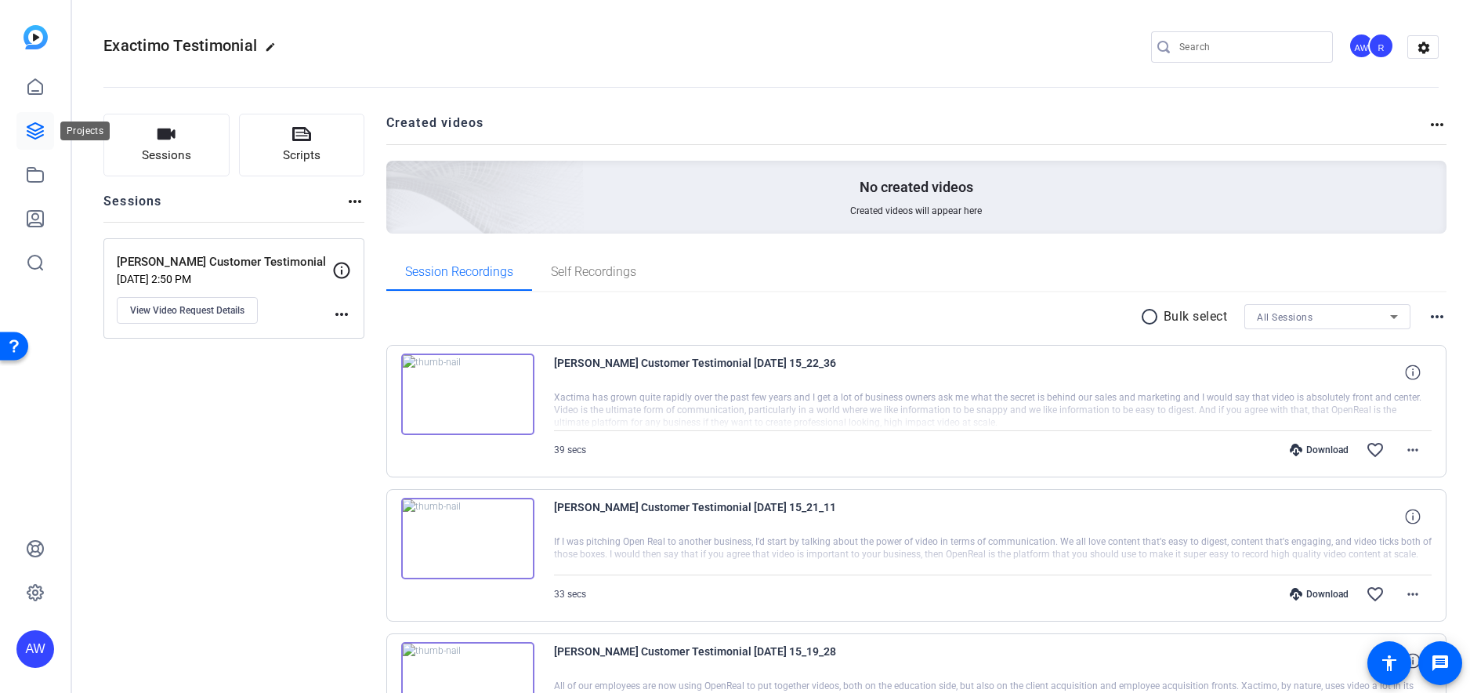
click at [34, 133] on icon at bounding box center [35, 131] width 16 height 16
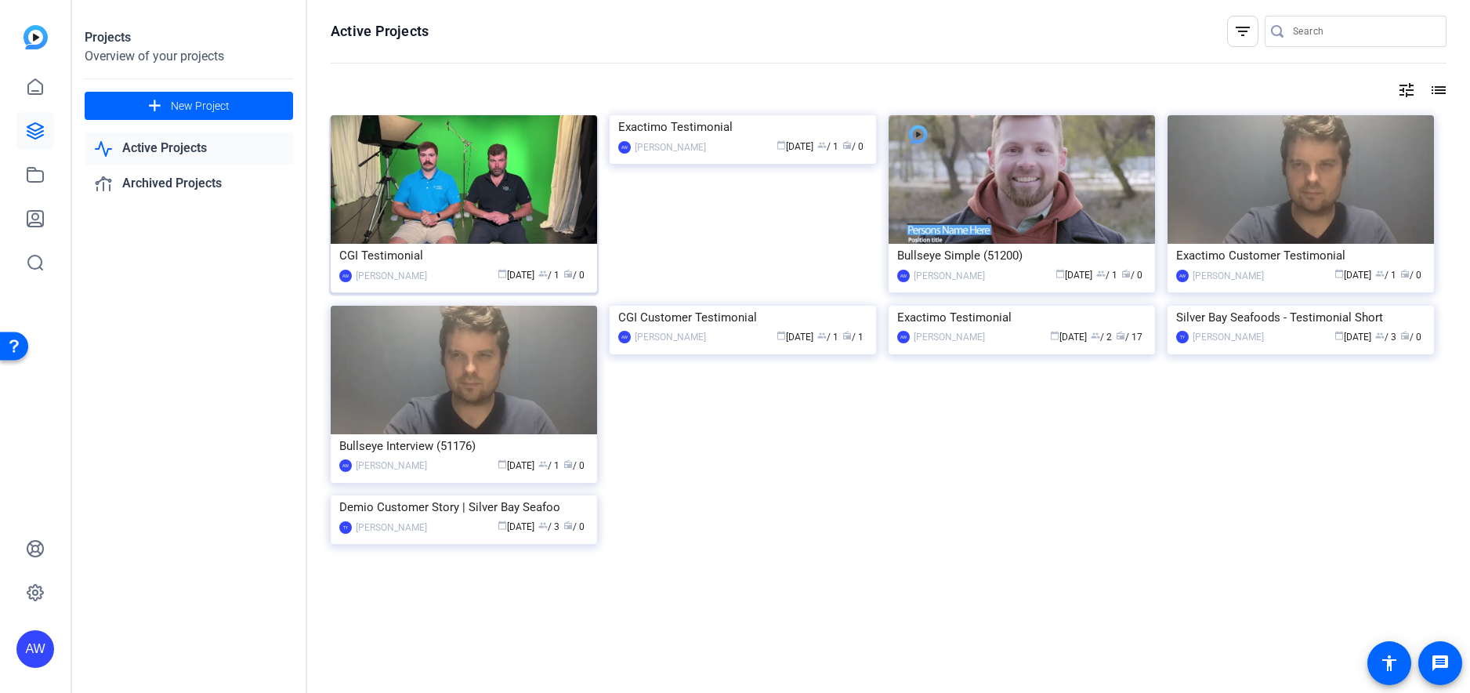
click at [466, 157] on img at bounding box center [464, 179] width 266 height 129
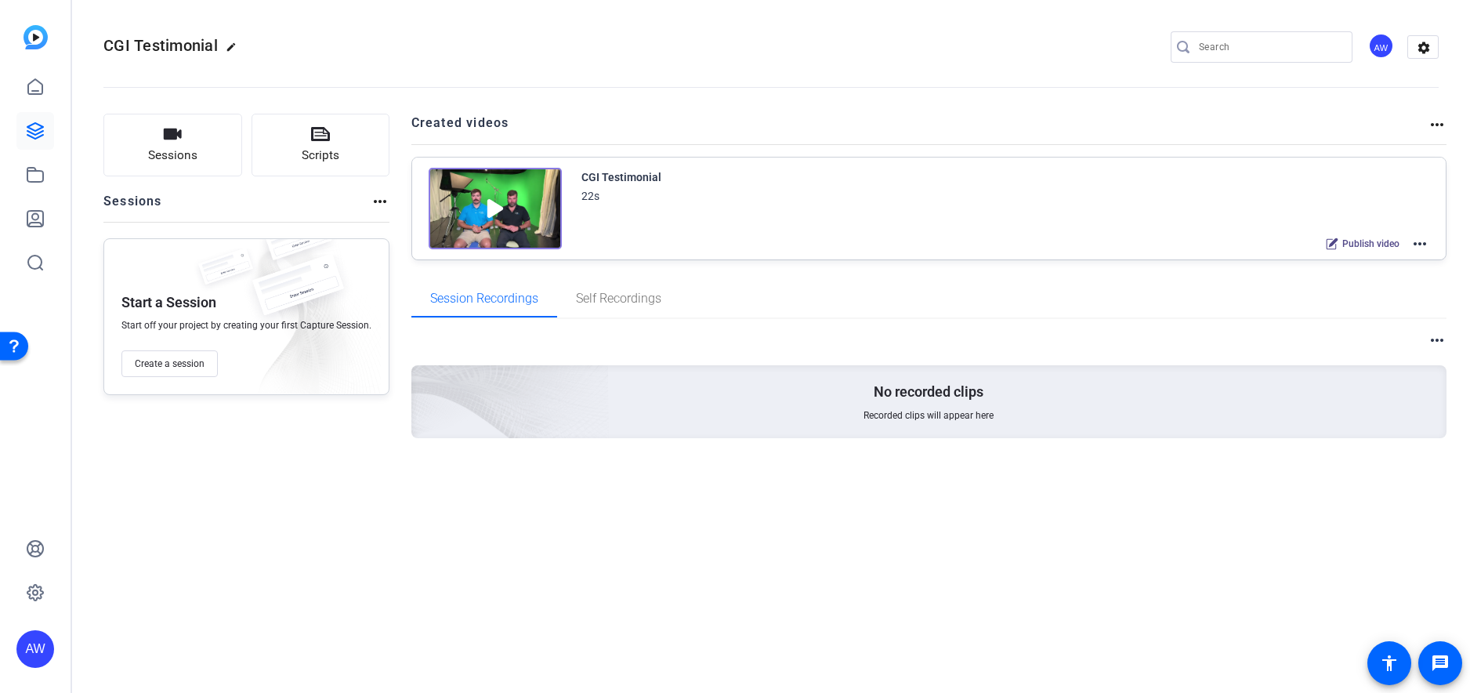
click at [1421, 245] on mat-icon "more_horiz" at bounding box center [1420, 243] width 19 height 19
click at [1369, 261] on span "Edit in Creator" at bounding box center [1362, 262] width 109 height 19
